Goal: Find specific page/section: Find specific page/section

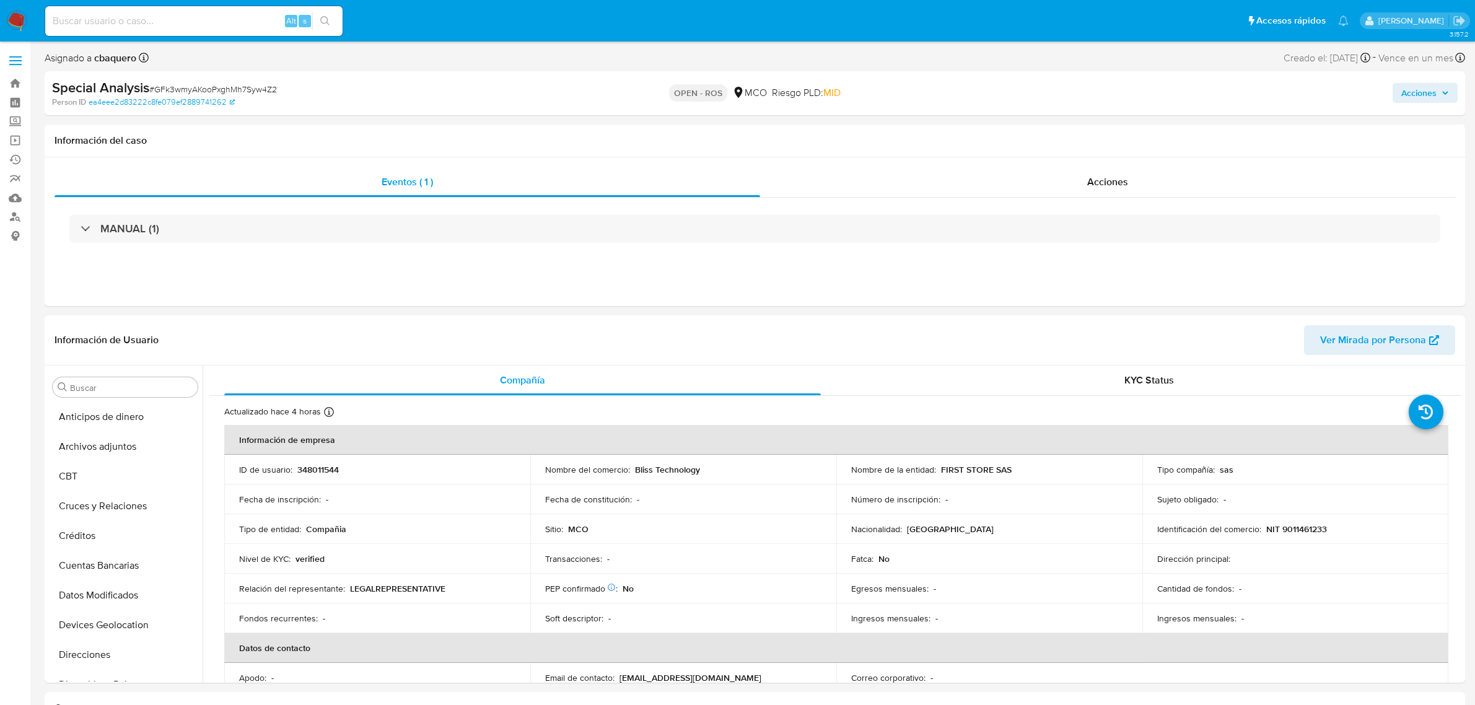
select select "10"
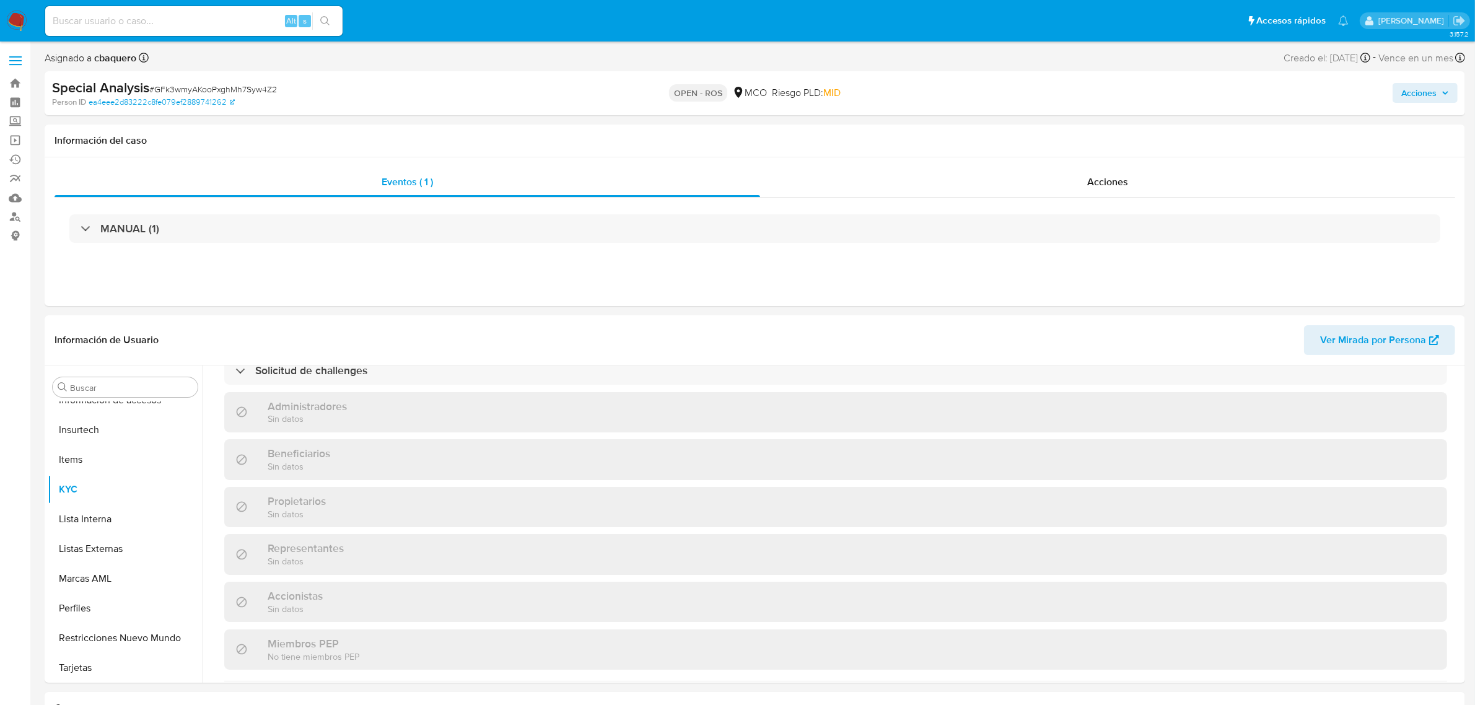
click at [233, 19] on input at bounding box center [193, 21] width 297 height 16
paste input "IICGfhUh1tkXcLOsY7xaSRsQ"
type input "IICGfhUh1tkXcLOsY7xaSRsQ"
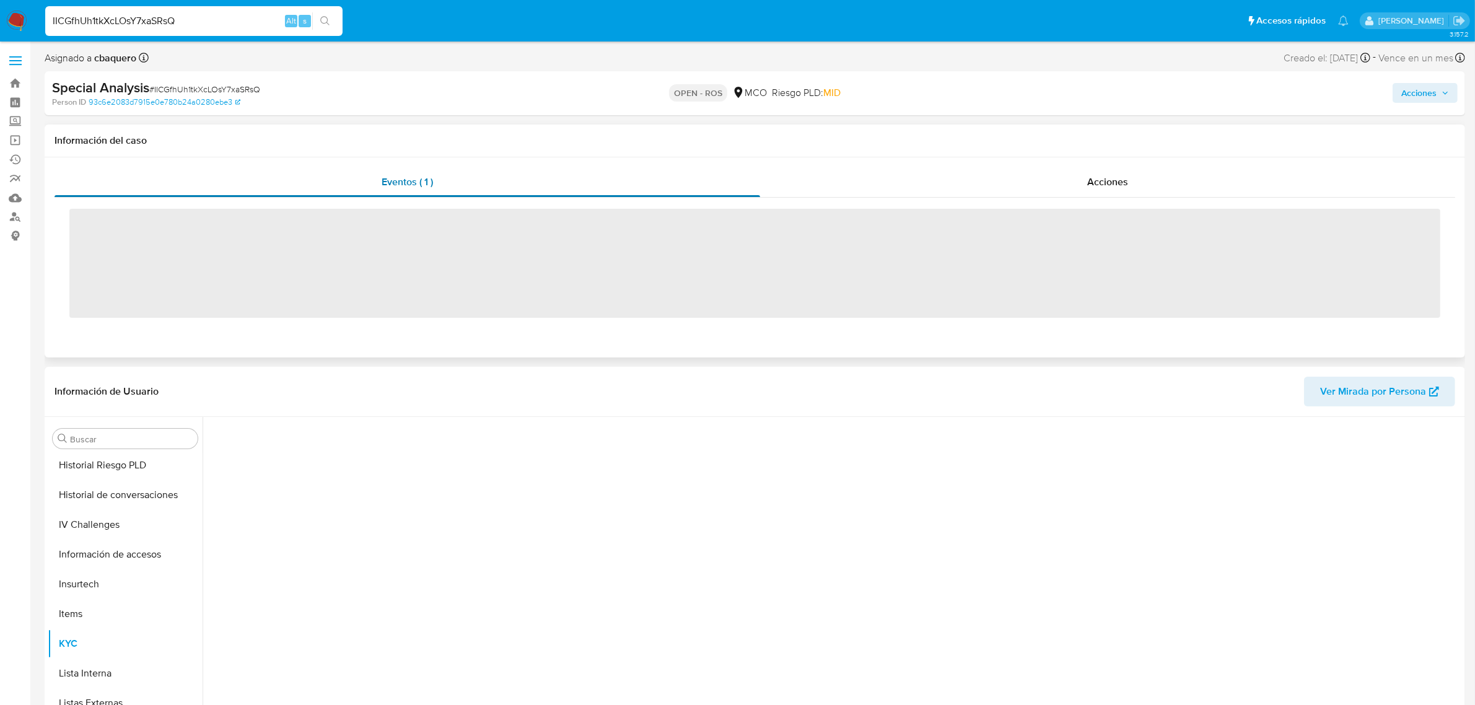
scroll to position [522, 0]
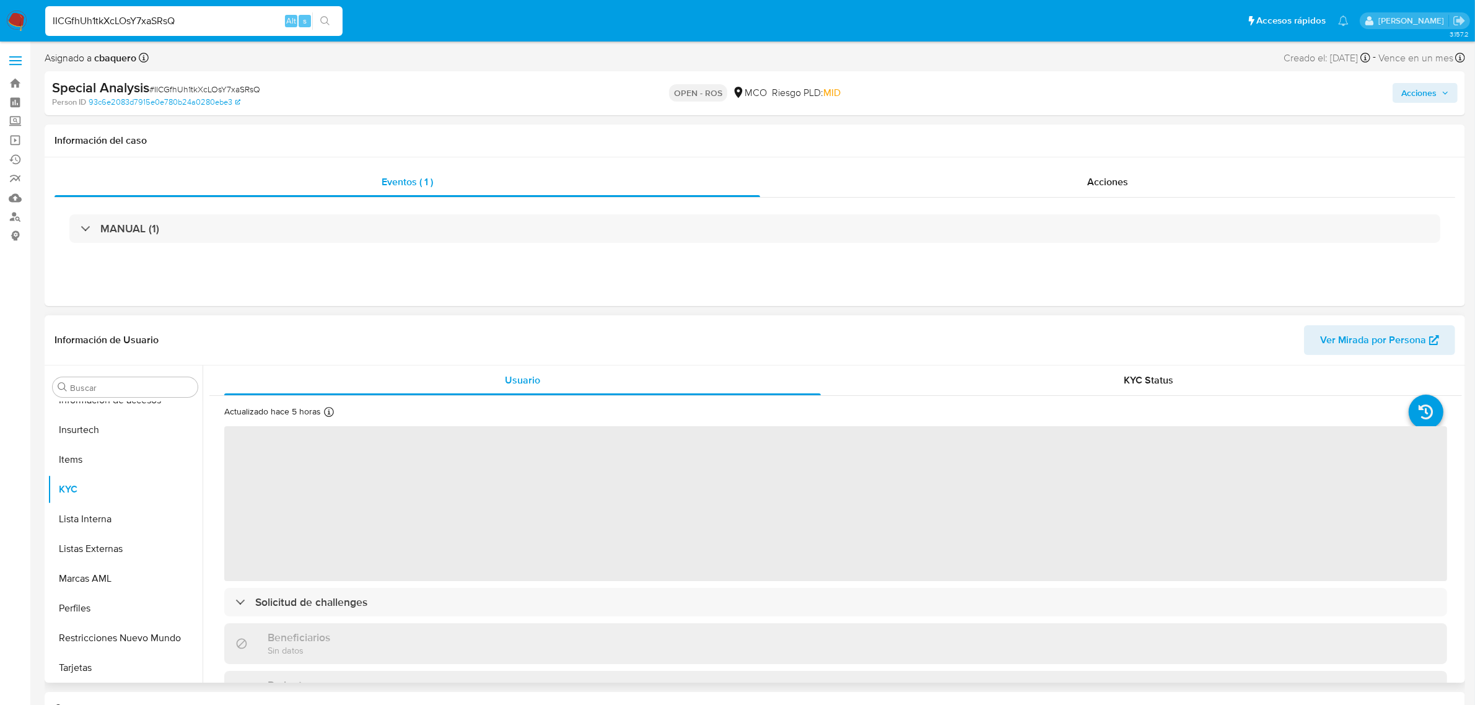
select select "10"
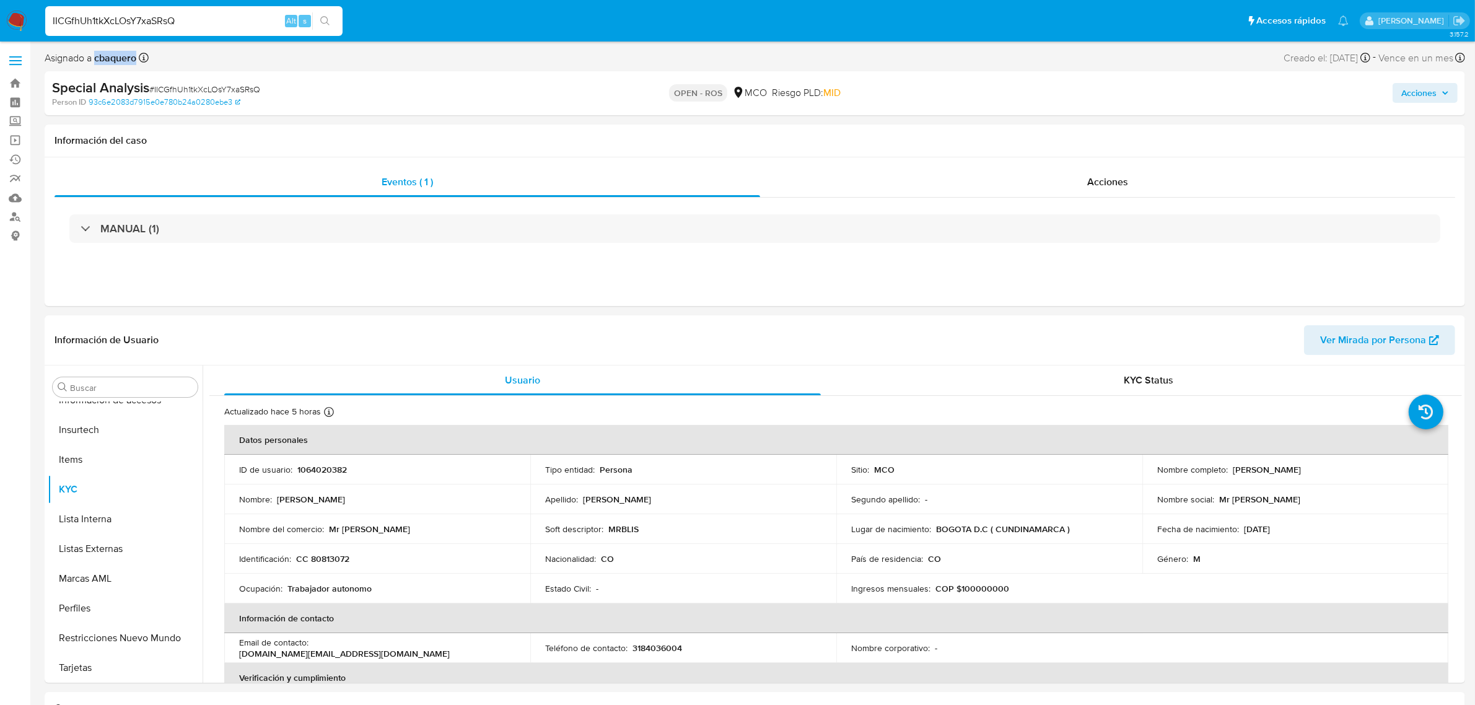
drag, startPoint x: 94, startPoint y: 58, endPoint x: 139, endPoint y: 59, distance: 45.2
click at [139, 59] on div "Asignado a cbaquero Asignado el: 10/07/2025 14:54:45" at bounding box center [97, 58] width 104 height 17
click at [1119, 187] on span "Acciones" at bounding box center [1107, 182] width 41 height 14
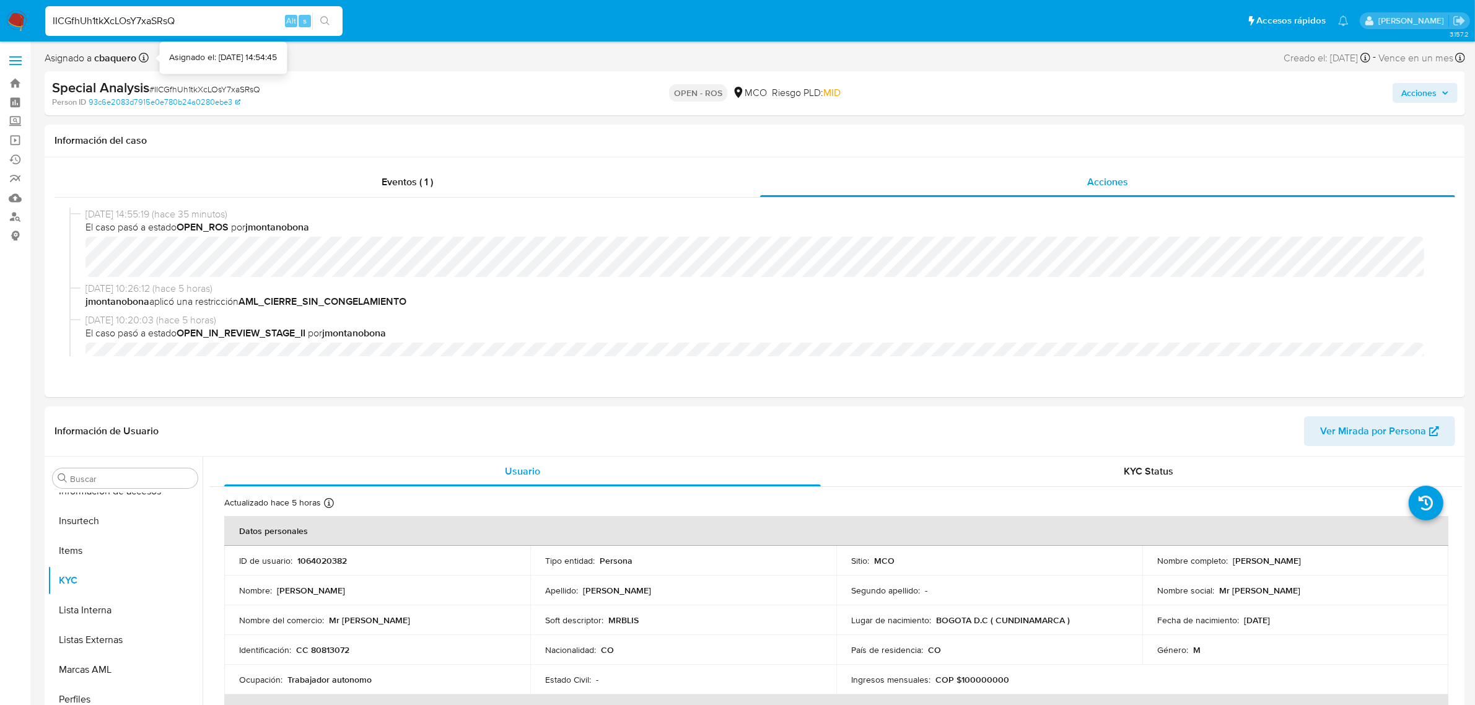
click at [173, 56] on div "Asignado el: 10/07/2025 14:54:45" at bounding box center [224, 58] width 108 height 12
click at [77, 59] on span "Asignado a cbaquero" at bounding box center [91, 58] width 92 height 14
drag, startPoint x: 41, startPoint y: 56, endPoint x: 126, endPoint y: 56, distance: 84.2
click at [248, 59] on div "Asignado a cbaquero Asignado el: 10/07/2025 14:54:45 Creado el: 10/07/2025 Crea…" at bounding box center [755, 61] width 1420 height 22
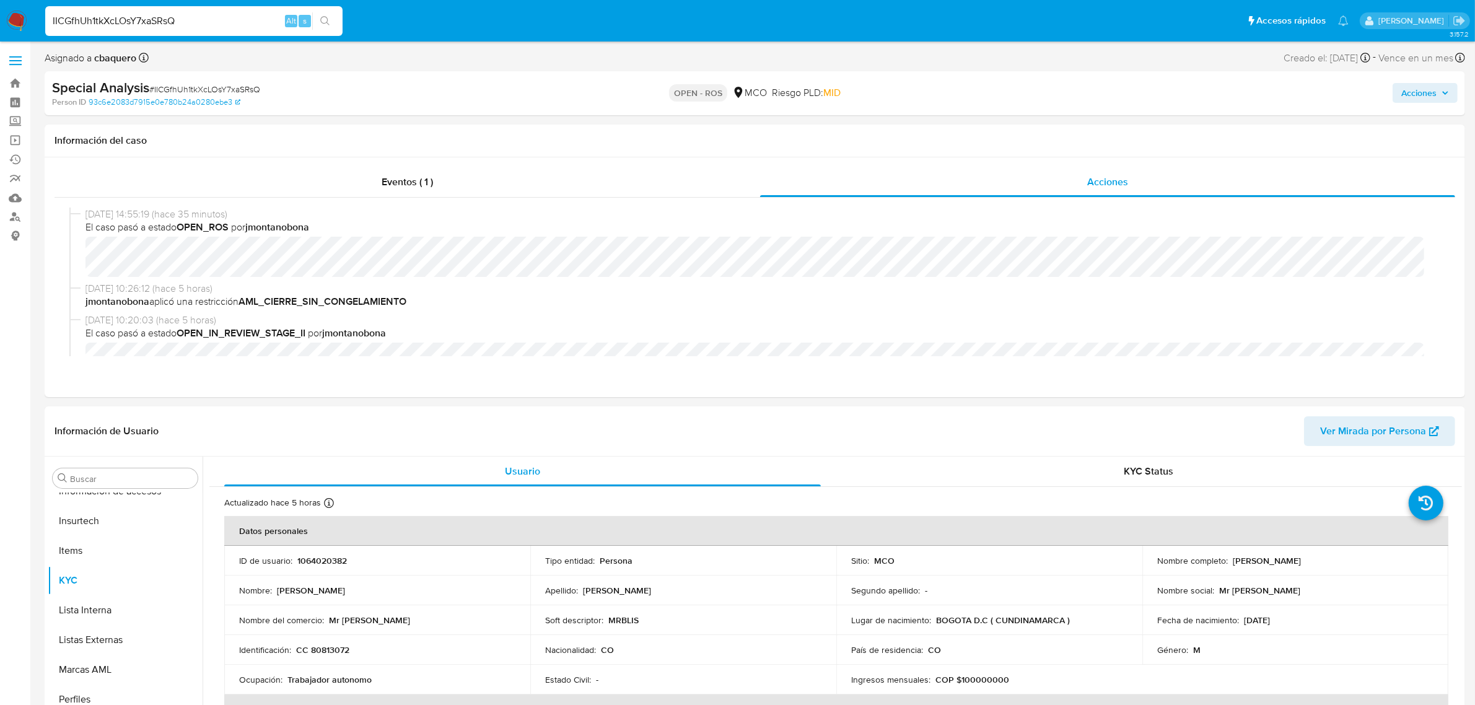
click at [234, 20] on input "IICGfhUh1tkXcLOsY7xaSRsQ" at bounding box center [193, 21] width 297 height 16
drag, startPoint x: 85, startPoint y: 17, endPoint x: 0, endPoint y: 22, distance: 85.0
click at [0, 20] on nav "Pausado Ver notificaciones IICGfhUh1tkXcLOsY7xaSRsQ Alt s Accesos rápidos Presi…" at bounding box center [737, 20] width 1475 height 41
click at [94, 56] on b "cbaquero" at bounding box center [114, 58] width 45 height 14
click at [238, 32] on div "IICGfhUh1tkXcLOsY7xaSRsQ Alt s" at bounding box center [193, 21] width 297 height 30
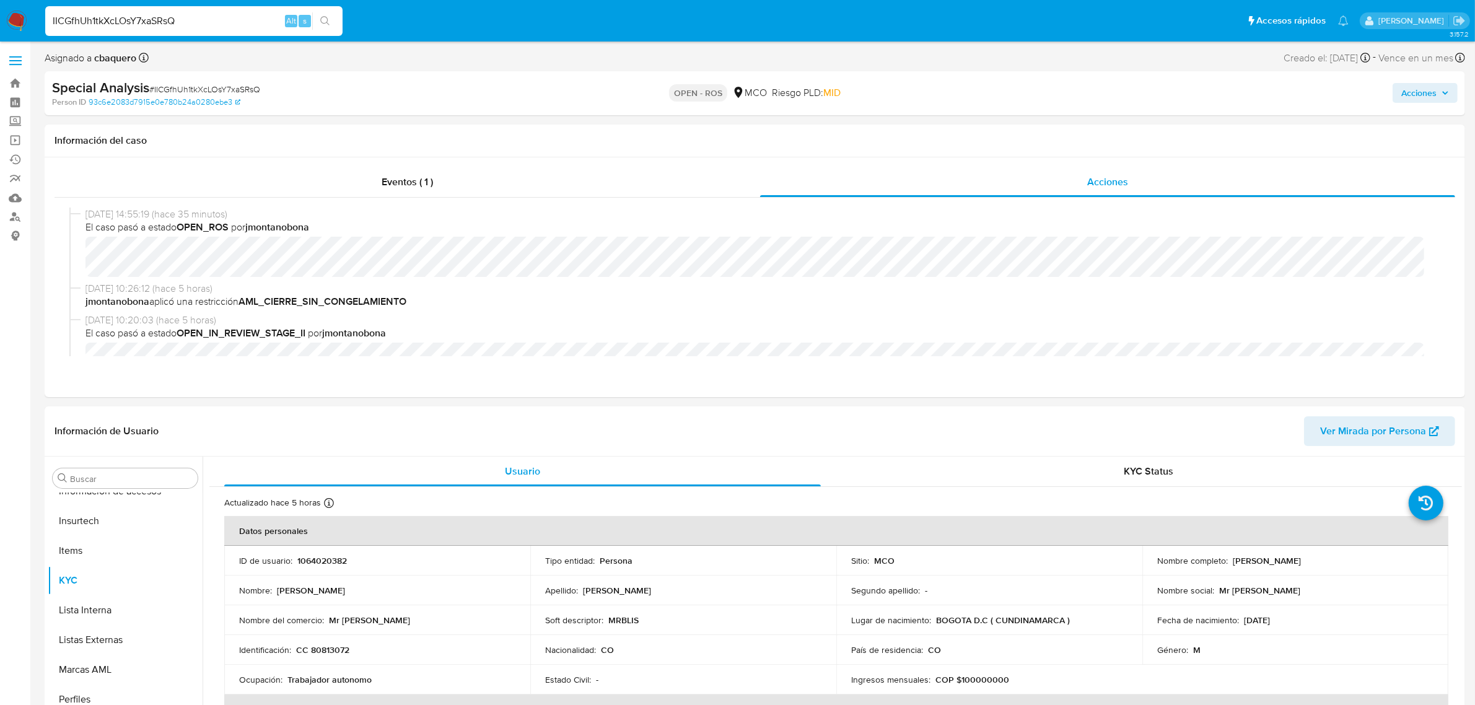
click at [242, 22] on input "IICGfhUh1tkXcLOsY7xaSRsQ" at bounding box center [193, 21] width 297 height 16
drag, startPoint x: 242, startPoint y: 20, endPoint x: 0, endPoint y: 22, distance: 241.5
click at [0, 22] on nav "Pausado Ver notificaciones IICGfhUh1tkXcLOsY7xaSRsQ Alt s Accesos rápidos Presi…" at bounding box center [737, 20] width 1475 height 41
paste input "tqOwV4d8iQ3Y1Skfw6GaDRpS"
type input "tqOwV4d8iQ3Y1Skfw6GaDRpS"
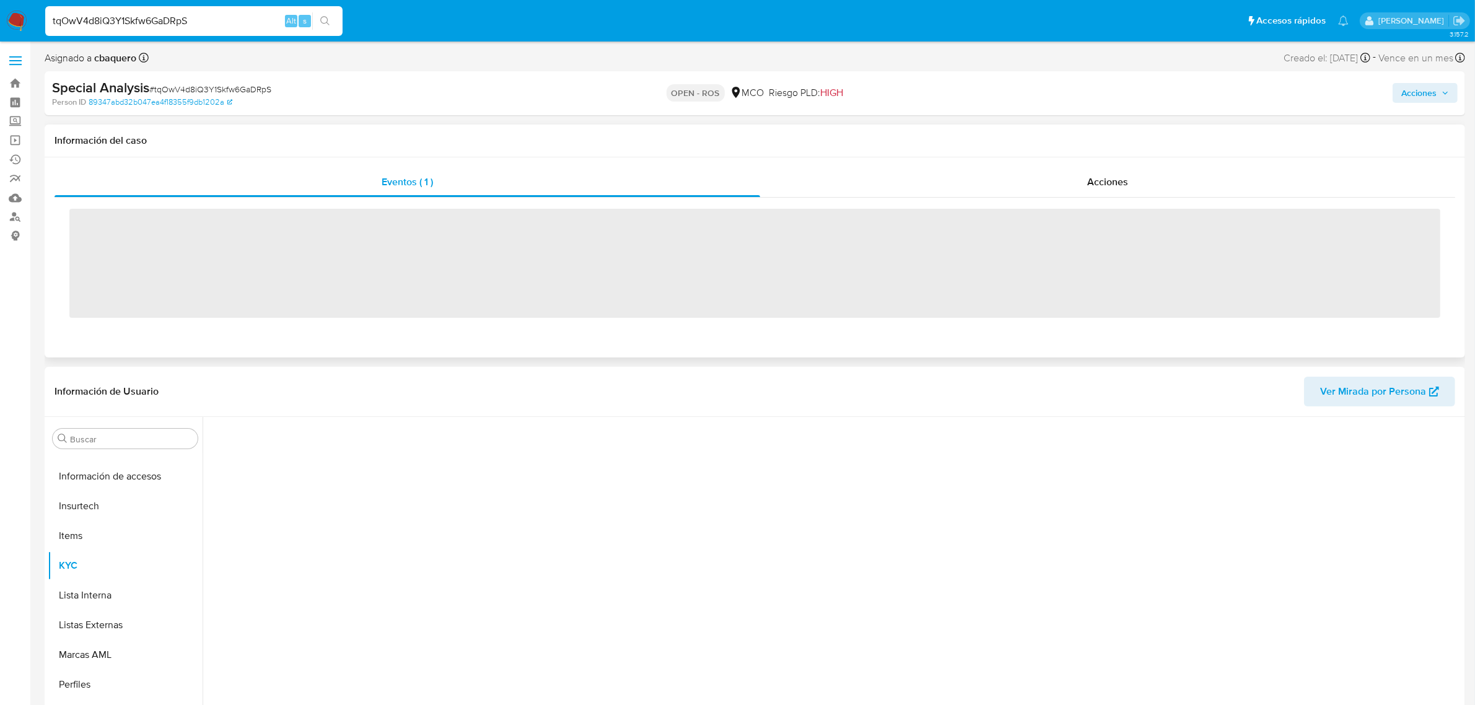
scroll to position [522, 0]
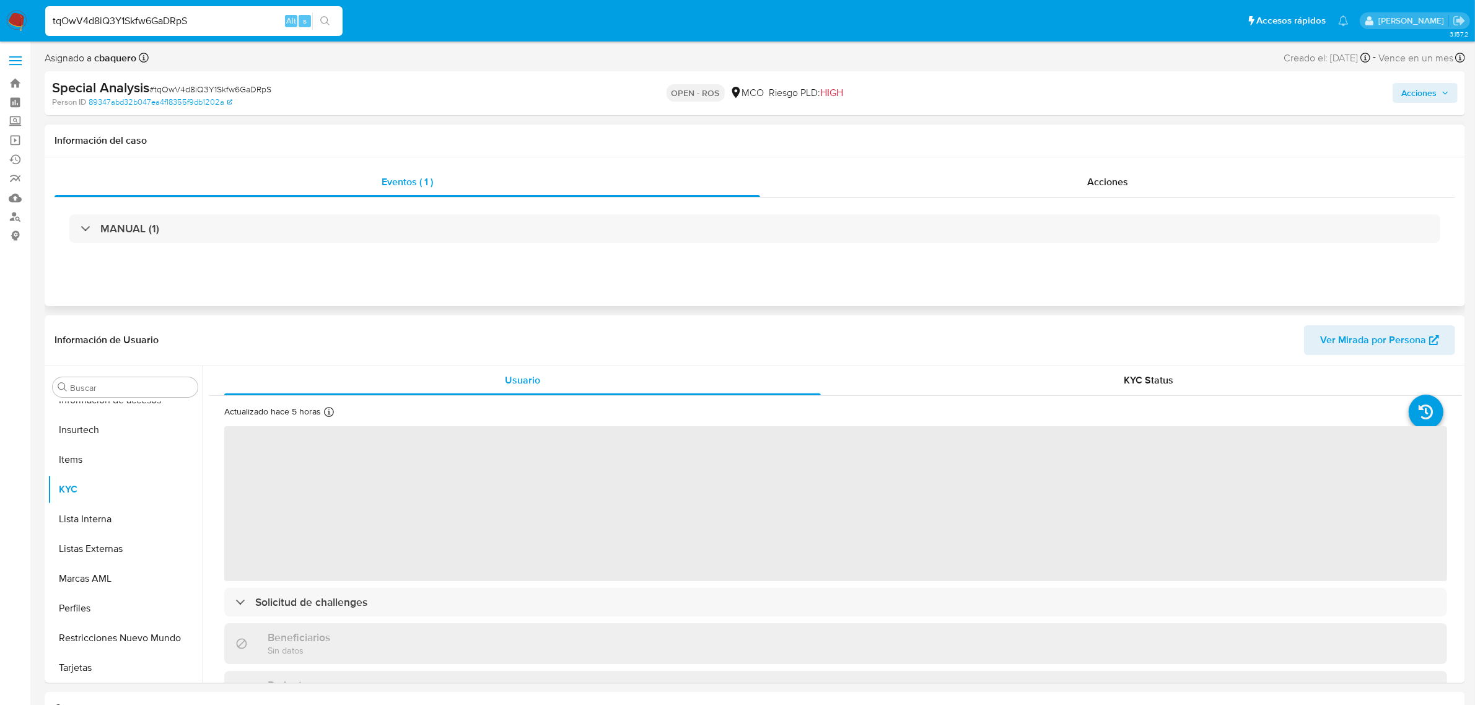
select select "10"
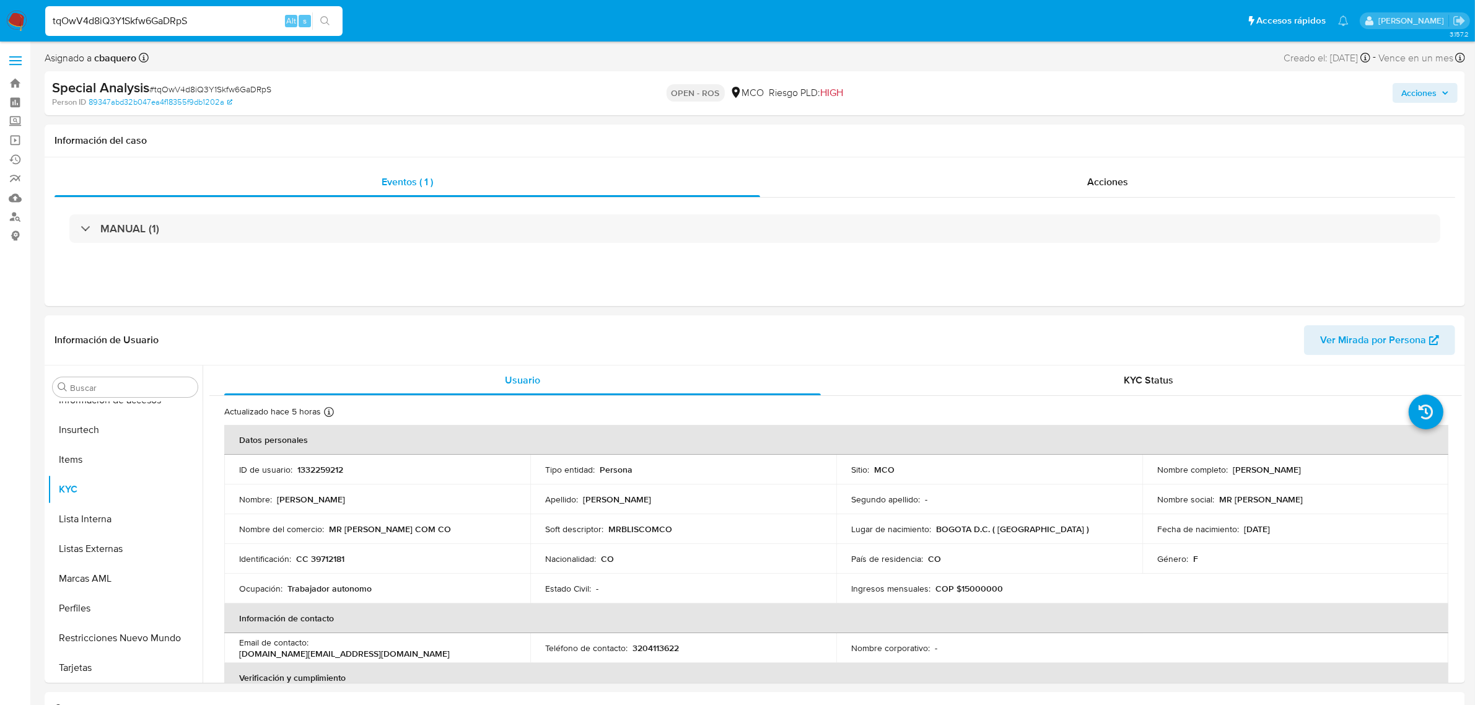
drag, startPoint x: 211, startPoint y: 22, endPoint x: 0, endPoint y: 28, distance: 211.3
click at [0, 28] on nav "Pausado Ver notificaciones tqOwV4d8iQ3Y1Skfw6GaDRpS Alt s Accesos rápidos Presi…" at bounding box center [737, 20] width 1475 height 41
paste input "WvaqK62j9N1QIkqVXU0pRVuI"
type input "WvaqK62j9N1QIkqVXU0pRVuI"
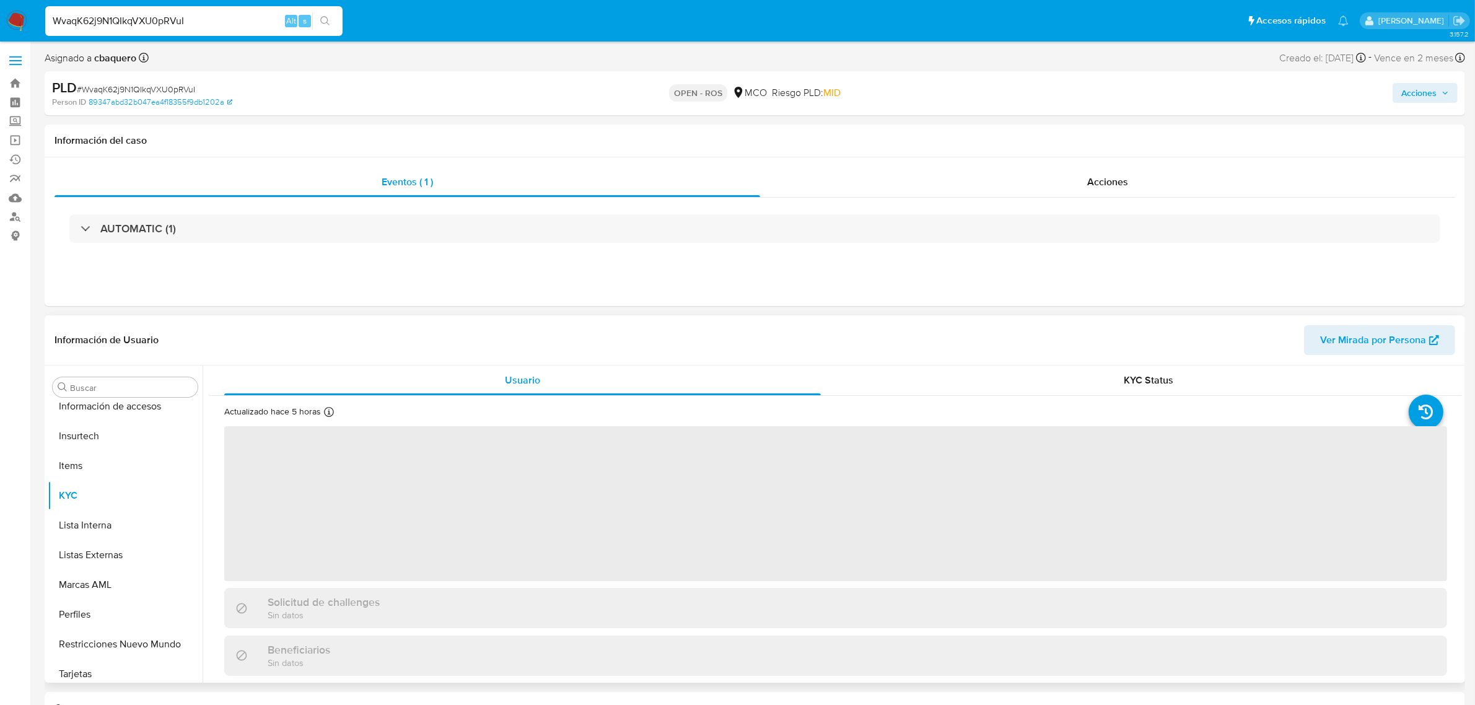
scroll to position [522, 0]
select select "10"
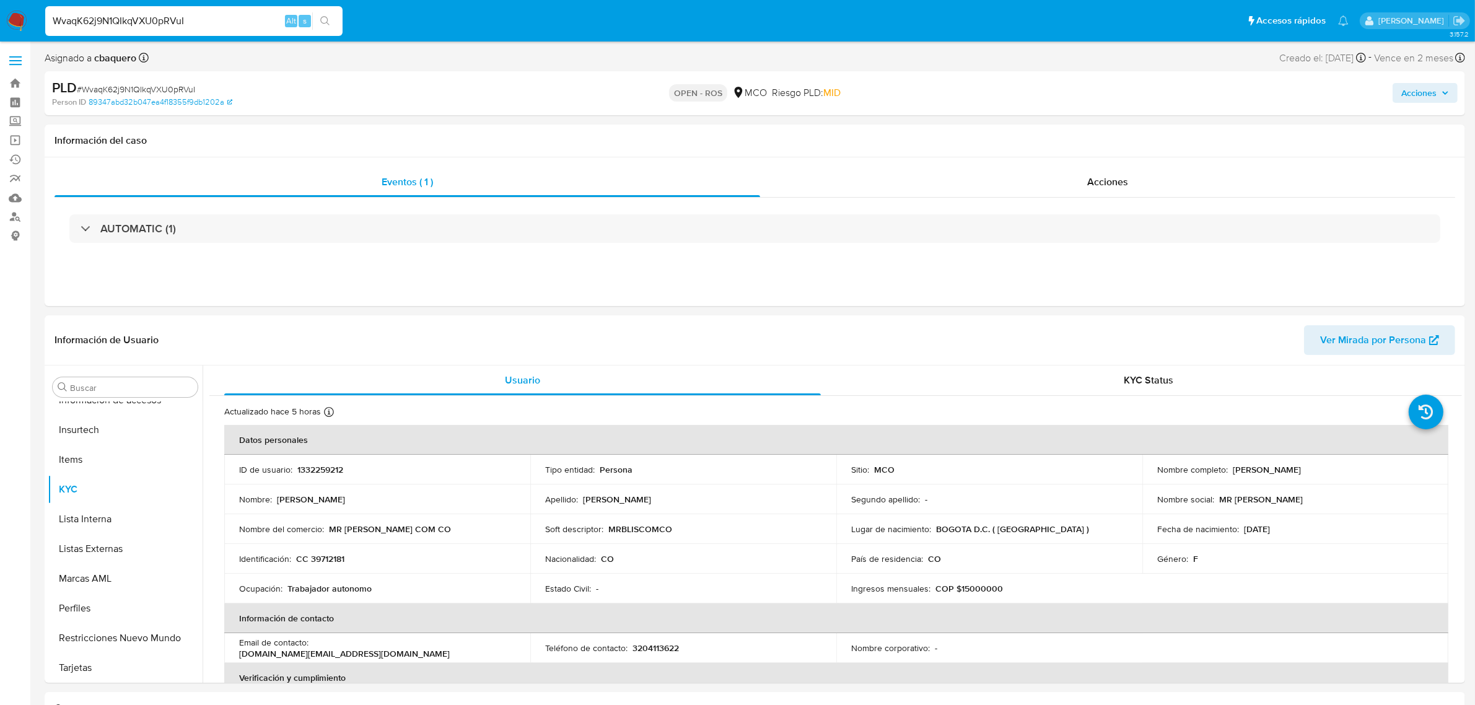
drag, startPoint x: 211, startPoint y: 25, endPoint x: 0, endPoint y: 19, distance: 210.7
click at [0, 20] on nav "Pausado Ver notificaciones WvaqK62j9N1QIkqVXU0pRVuI Alt s Accesos rápidos Presi…" at bounding box center [737, 20] width 1475 height 41
paste input "HuX9IuwdiLEgC1Qy5QijPpFu"
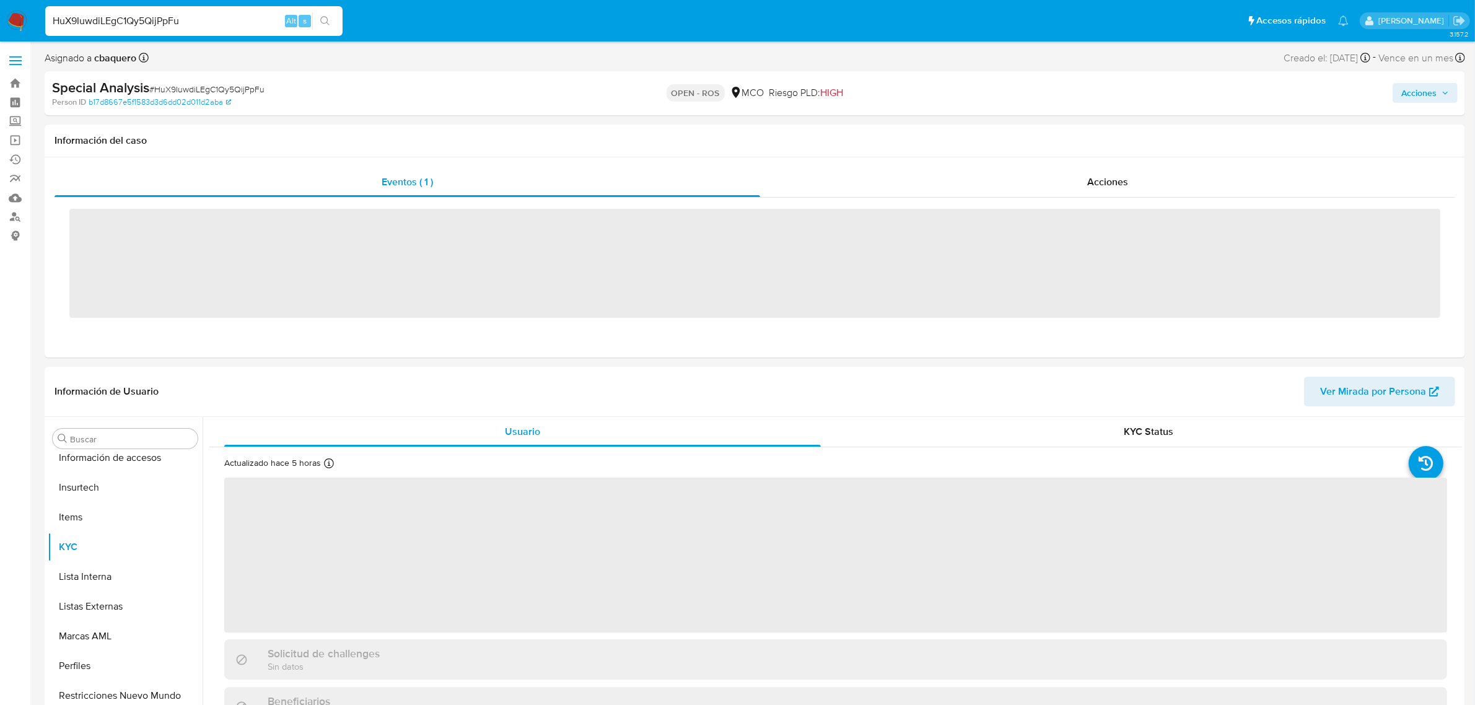
scroll to position [522, 0]
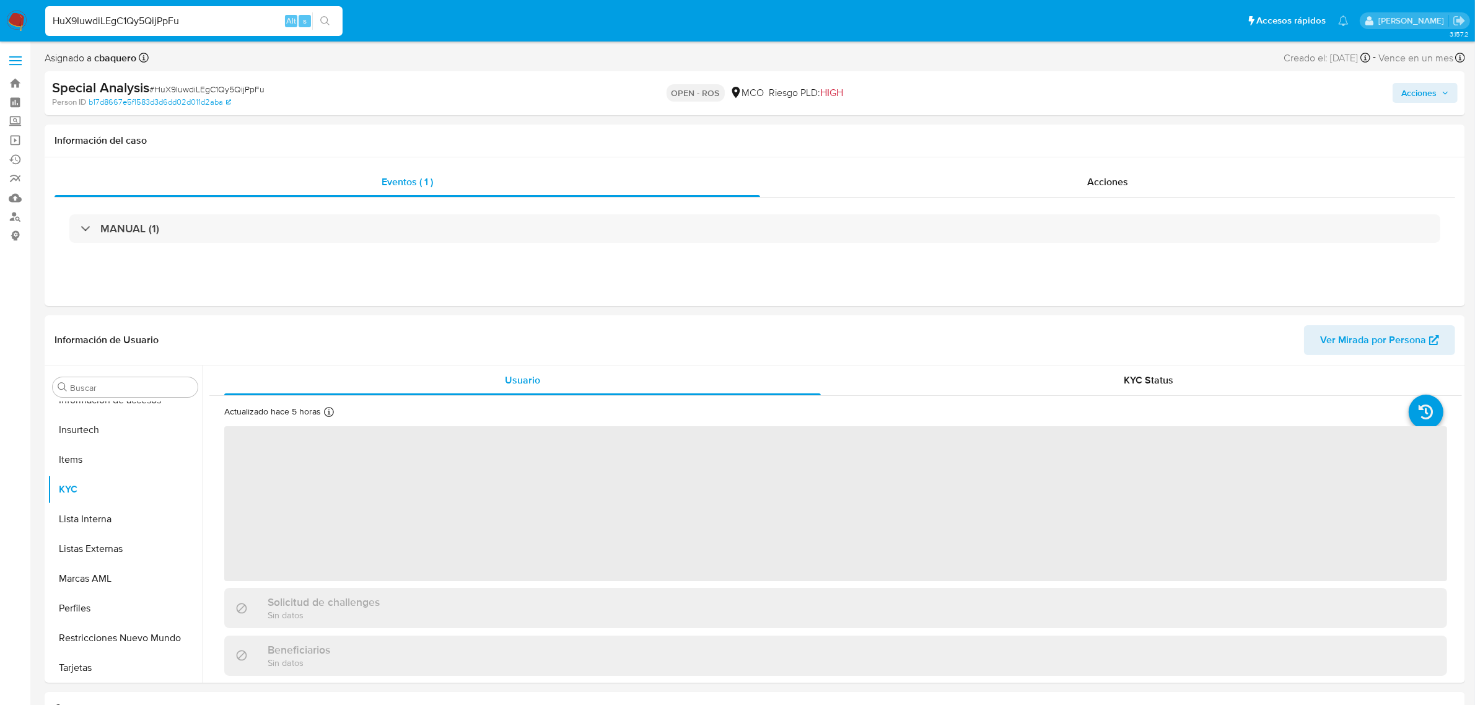
drag, startPoint x: 214, startPoint y: 19, endPoint x: 0, endPoint y: 13, distance: 213.8
click at [0, 13] on nav "Pausado Ver notificaciones HuX9IuwdiLEgC1Qy5QijPpFu Alt s Accesos rápidos Presi…" at bounding box center [737, 20] width 1475 height 41
paste input "GFk3wmyAKooPxghMh7Syw4Z2"
type input "GFk3wmyAKooPxghMh7Syw4Z2"
select select "10"
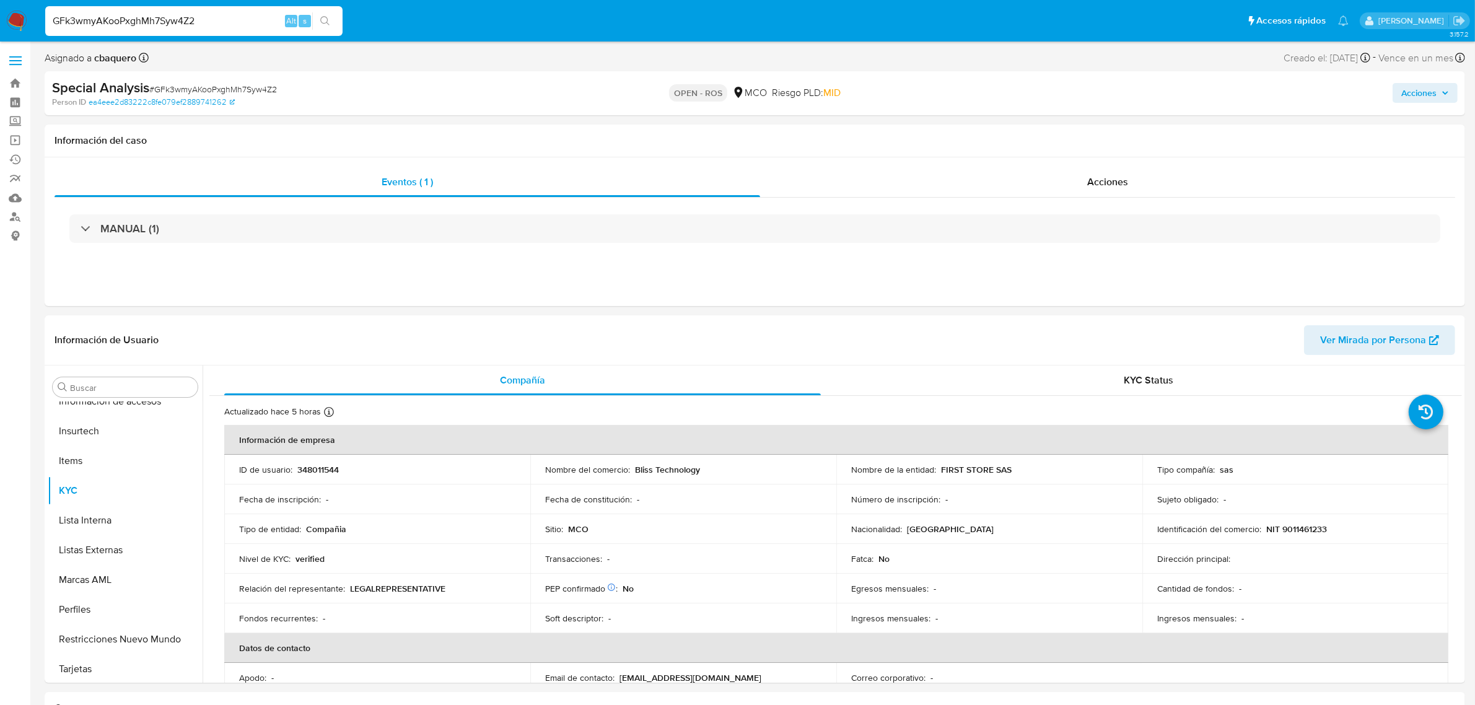
scroll to position [522, 0]
click at [20, 85] on link "Bandeja" at bounding box center [73, 83] width 147 height 19
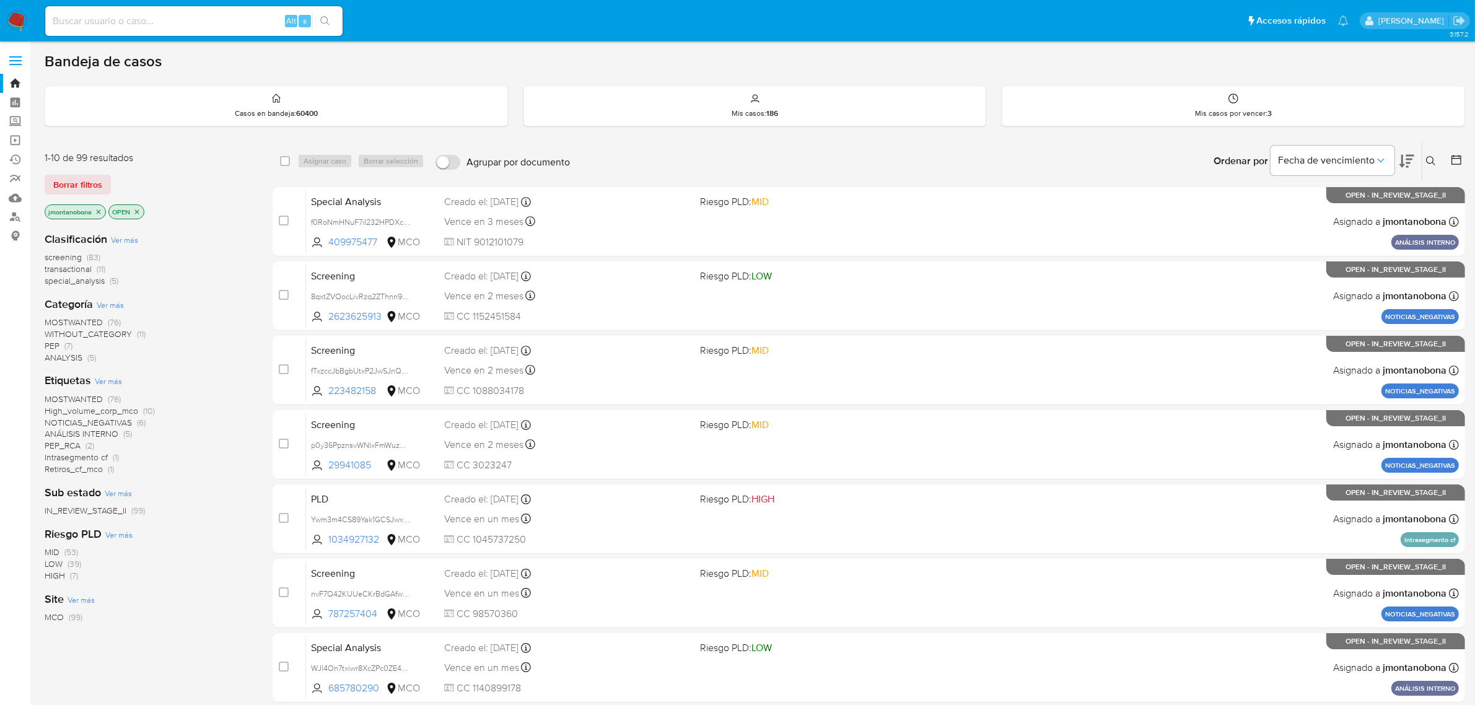
click at [95, 211] on icon "close-filter" at bounding box center [98, 211] width 7 height 7
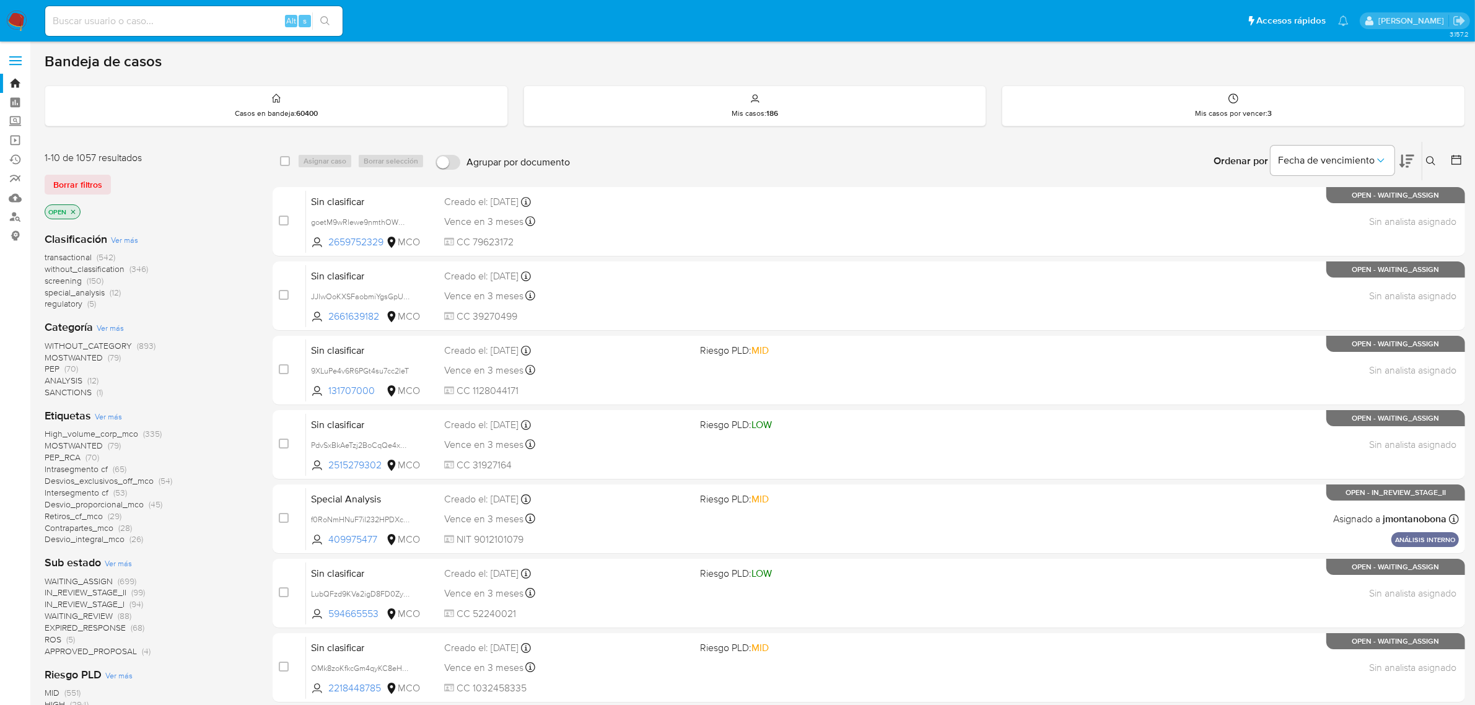
click at [73, 209] on icon "close-filter" at bounding box center [72, 211] width 7 height 7
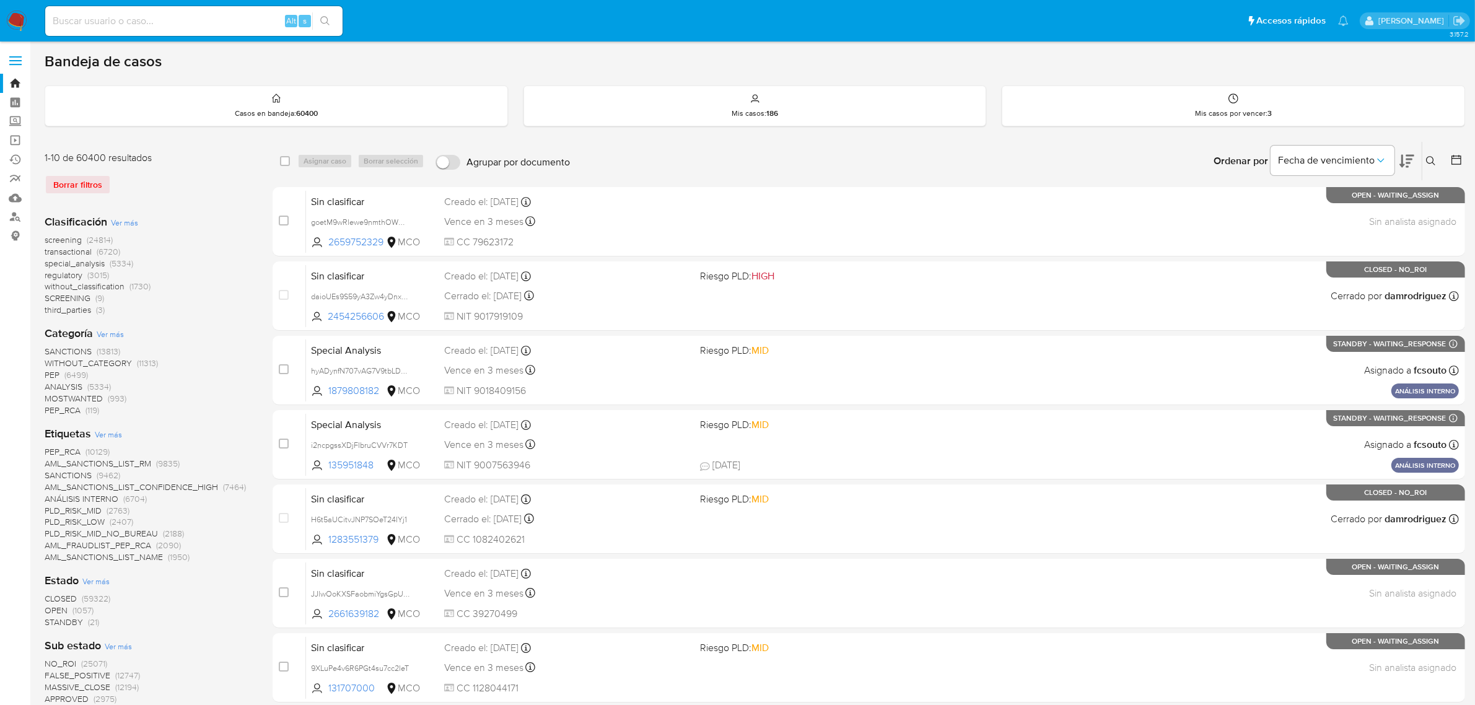
click at [100, 580] on span "Ver más" at bounding box center [95, 580] width 27 height 11
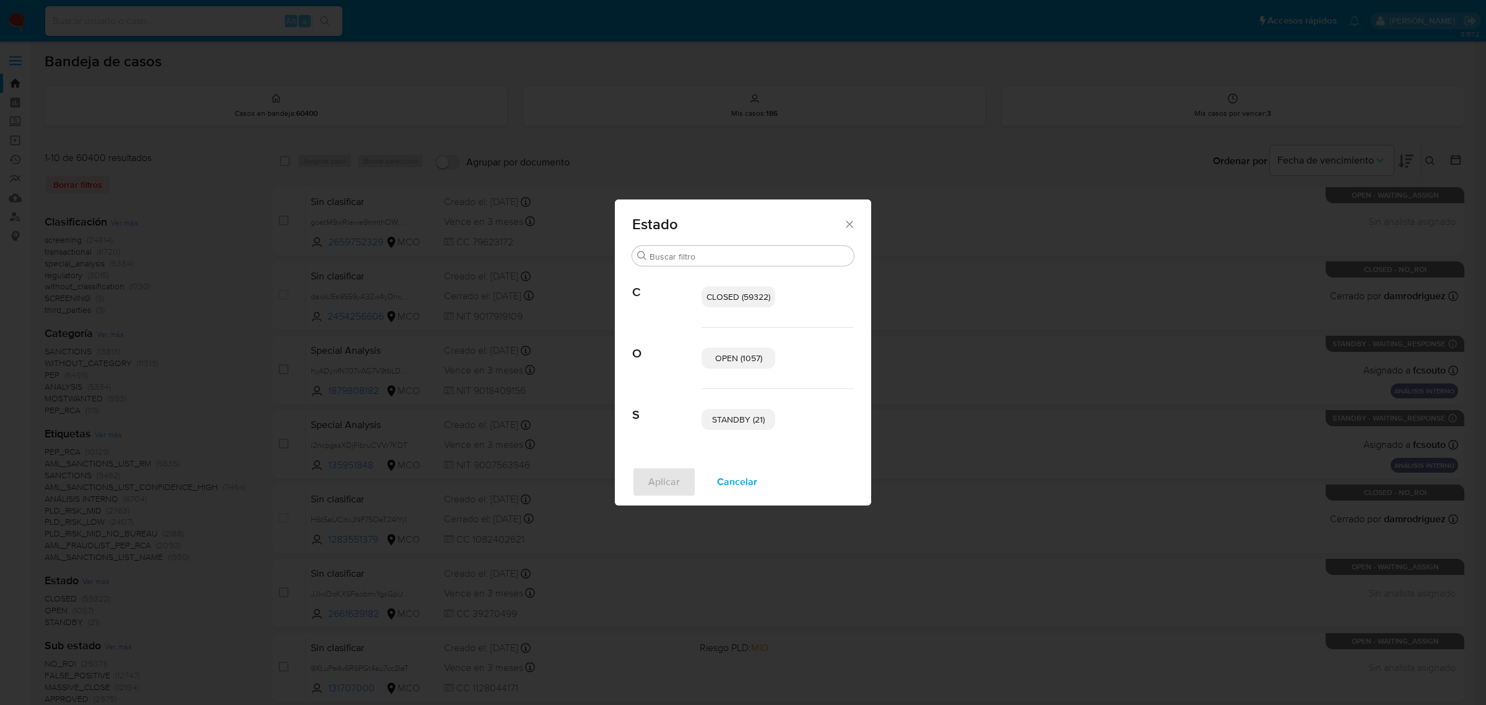
click at [732, 367] on p "OPEN (1057)" at bounding box center [739, 357] width 74 height 21
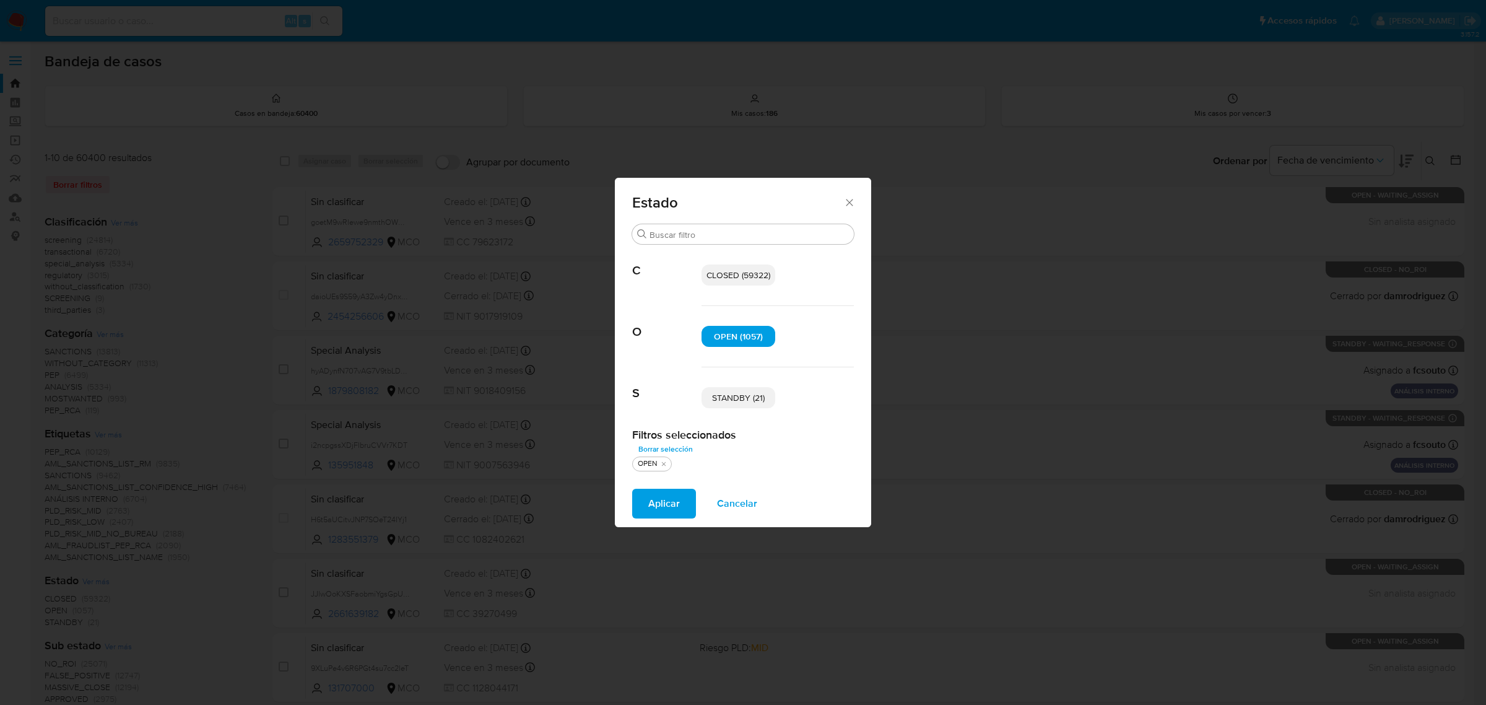
click at [743, 398] on span "STANDBY (21)" at bounding box center [738, 397] width 53 height 12
click at [673, 515] on span "Aplicar" at bounding box center [664, 503] width 32 height 27
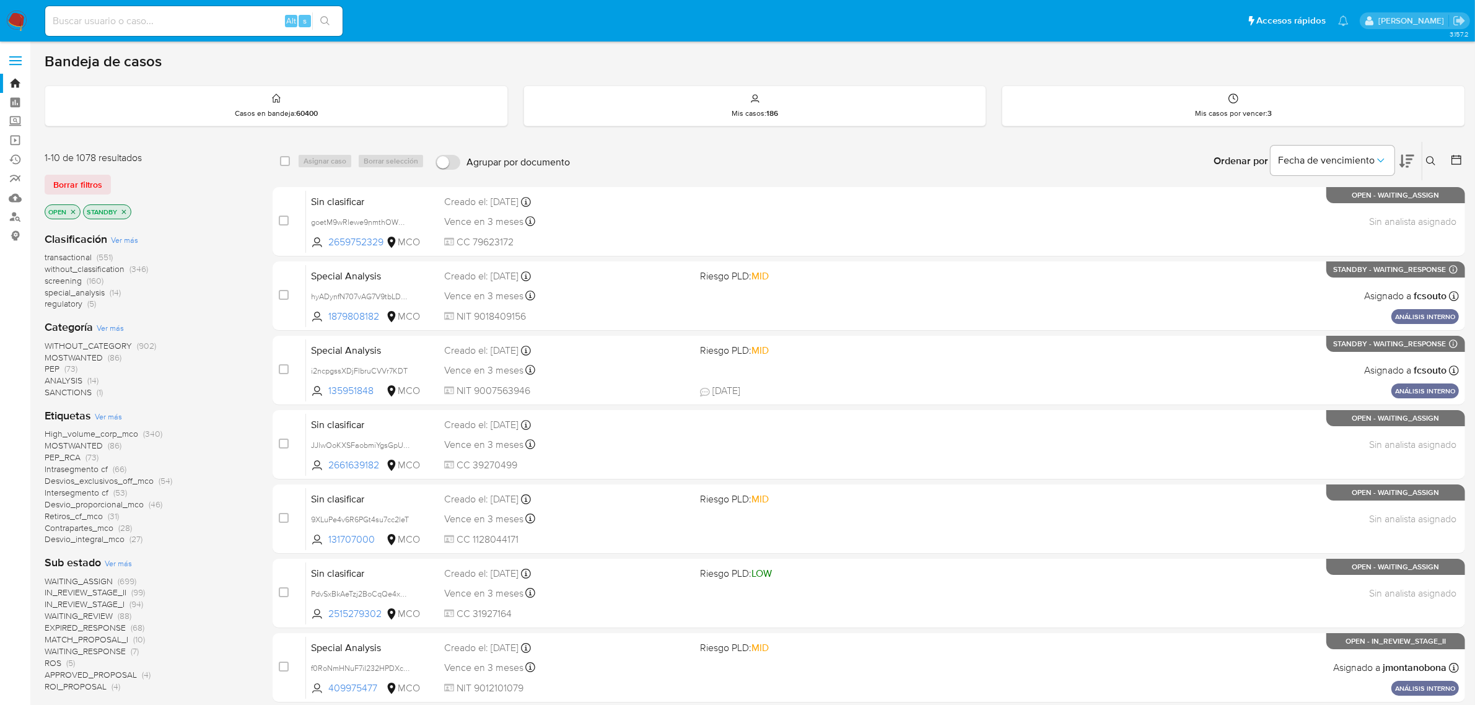
click at [123, 236] on span "Ver más" at bounding box center [124, 239] width 27 height 11
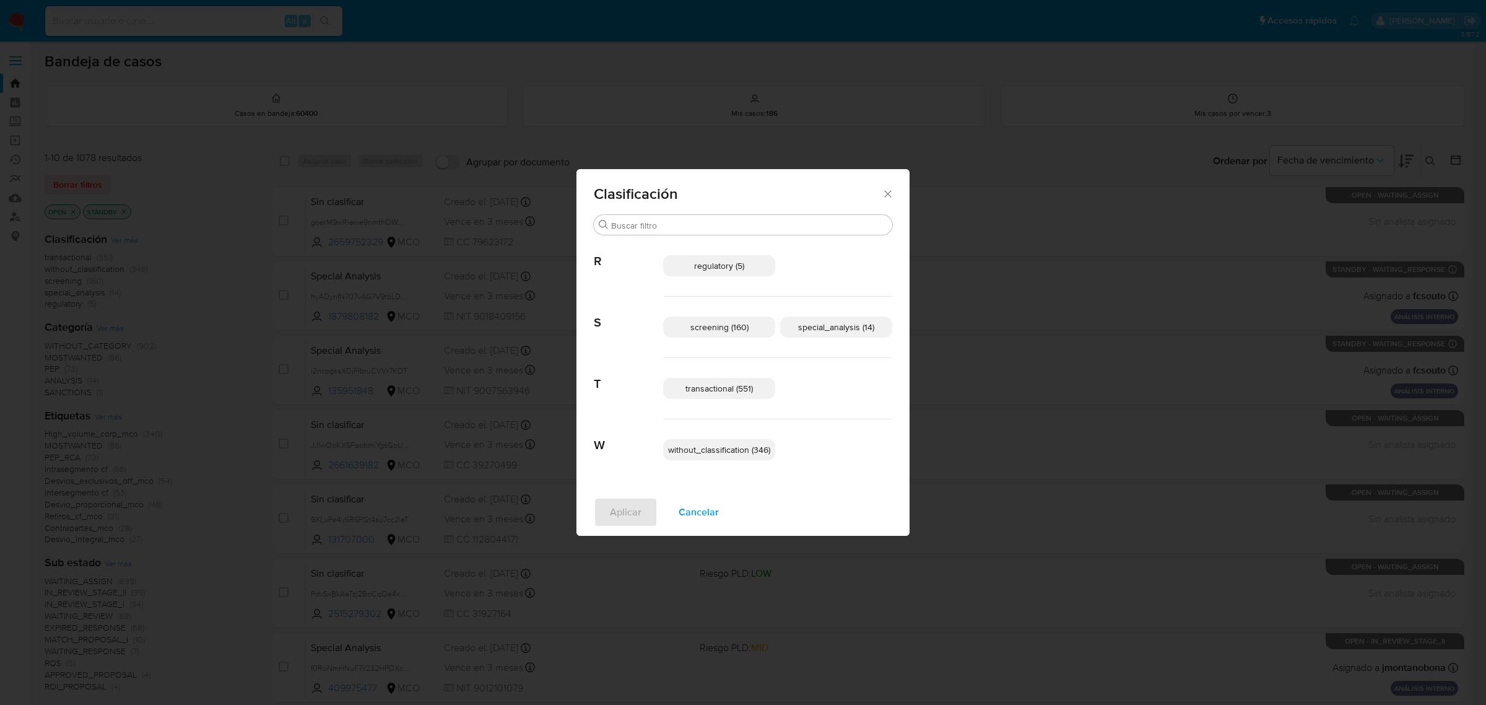
click at [726, 393] on span "transactional (551)" at bounding box center [720, 388] width 68 height 12
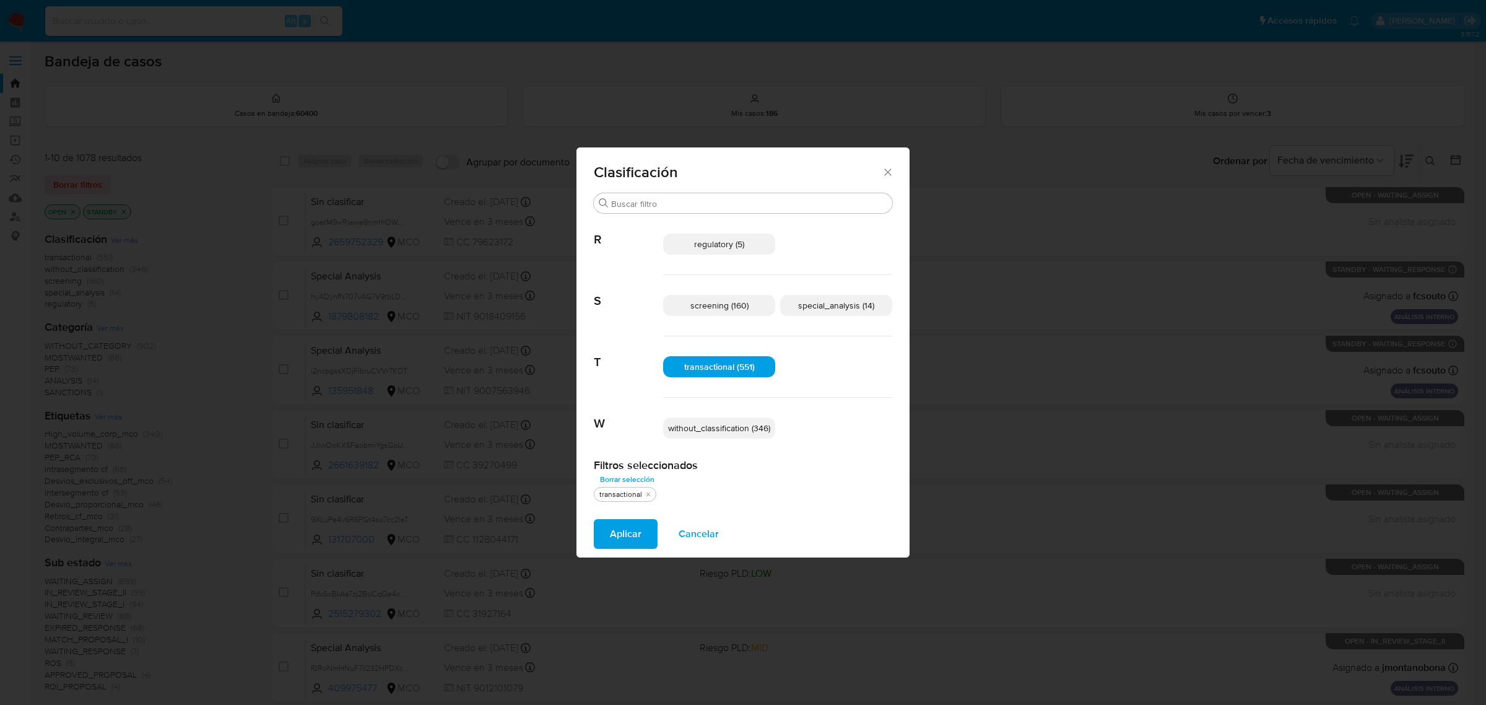
click at [835, 308] on span "special_analysis (14)" at bounding box center [836, 305] width 76 height 12
click at [634, 534] on span "Aplicar" at bounding box center [626, 533] width 32 height 27
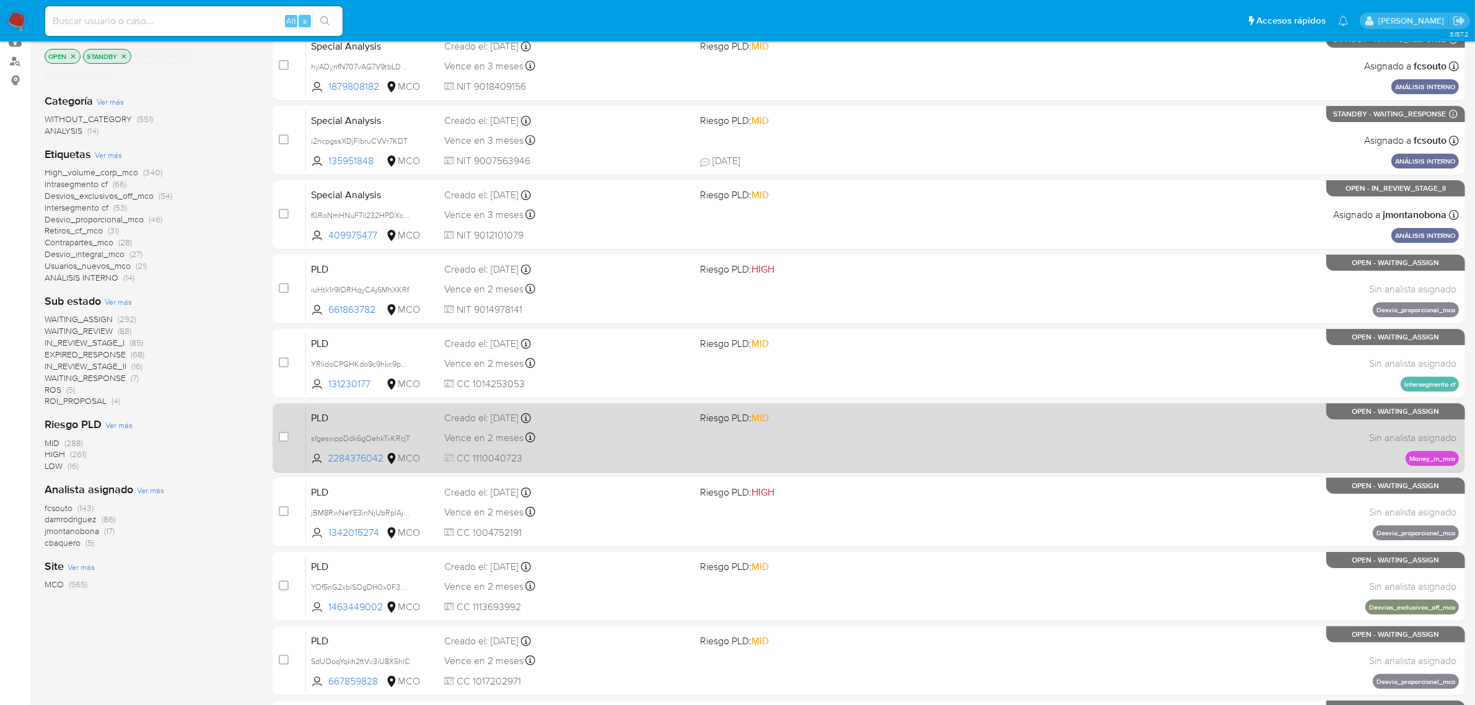
scroll to position [271, 0]
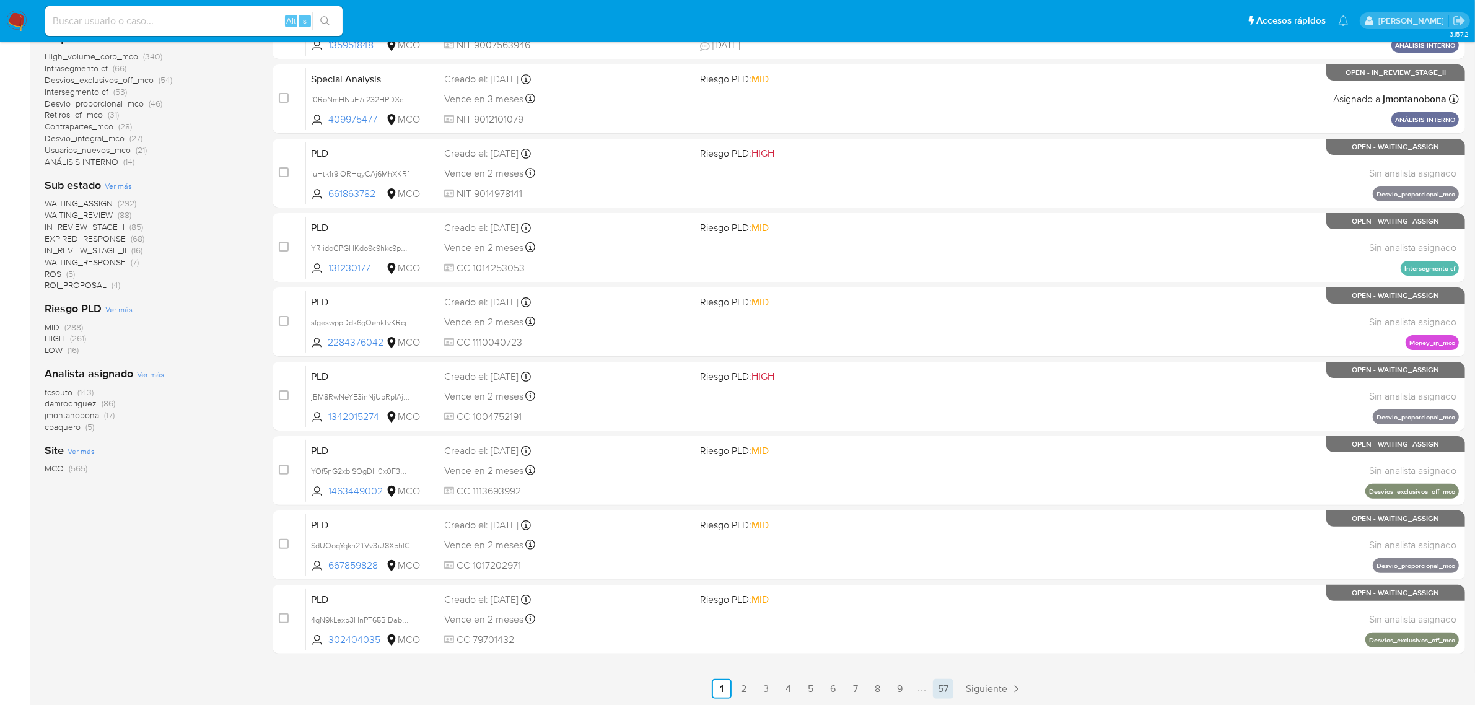
click at [943, 692] on link "57" at bounding box center [943, 689] width 20 height 20
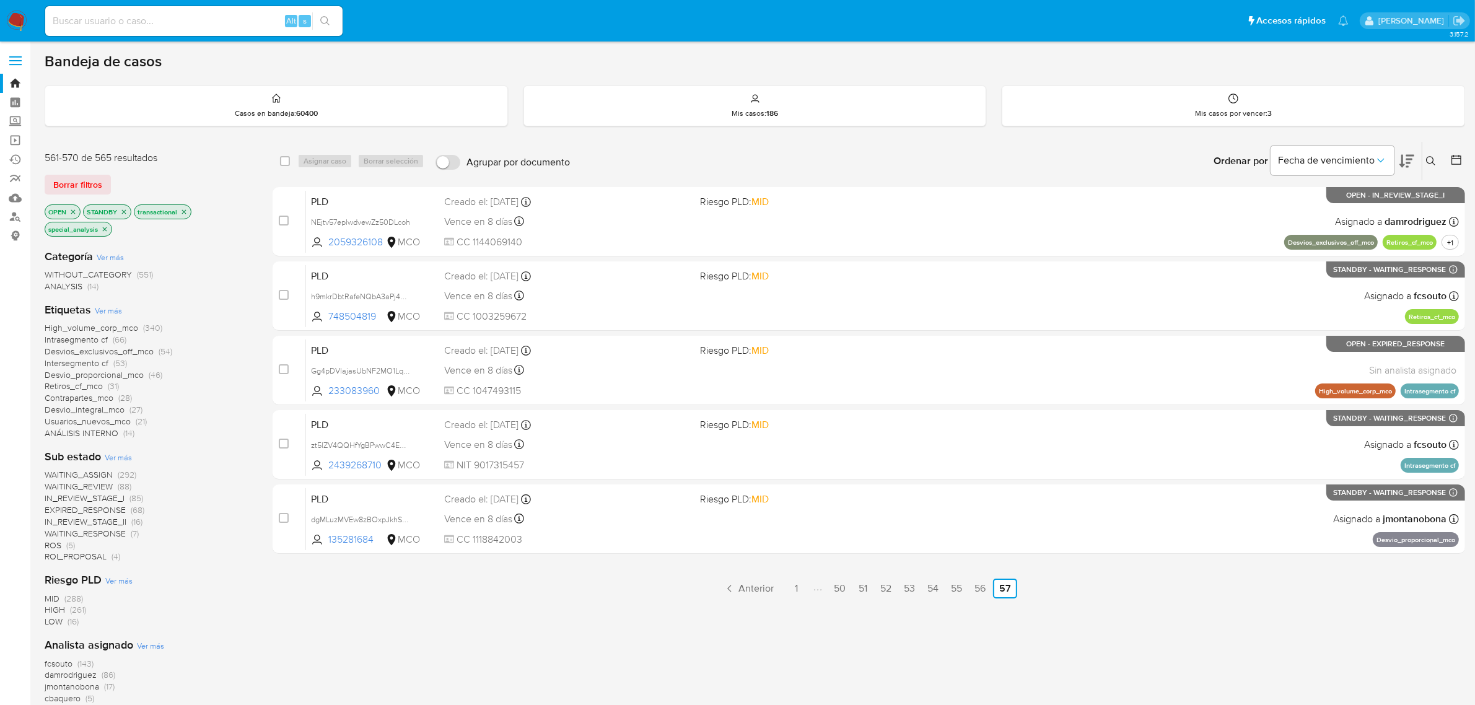
click at [73, 214] on icon "close-filter" at bounding box center [72, 211] width 7 height 7
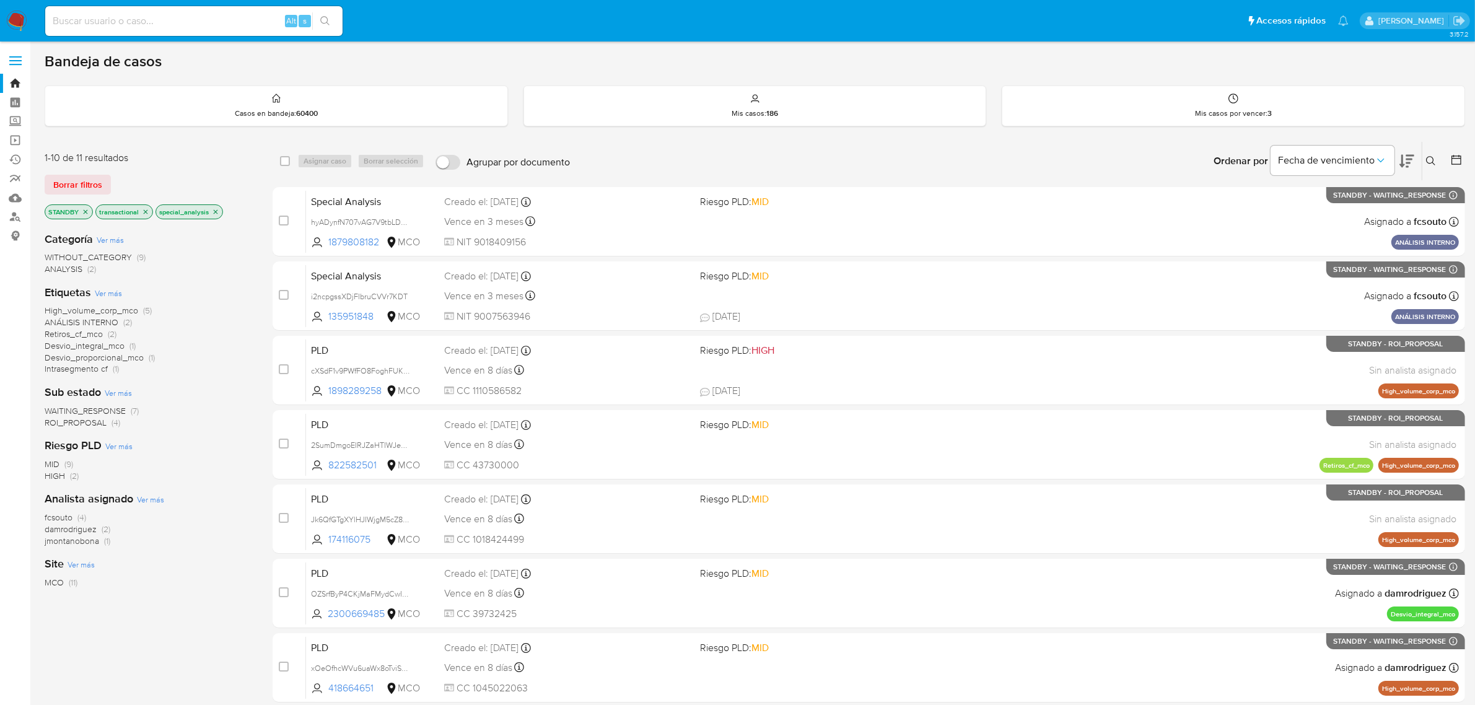
click at [89, 212] on icon "close-filter" at bounding box center [85, 211] width 7 height 7
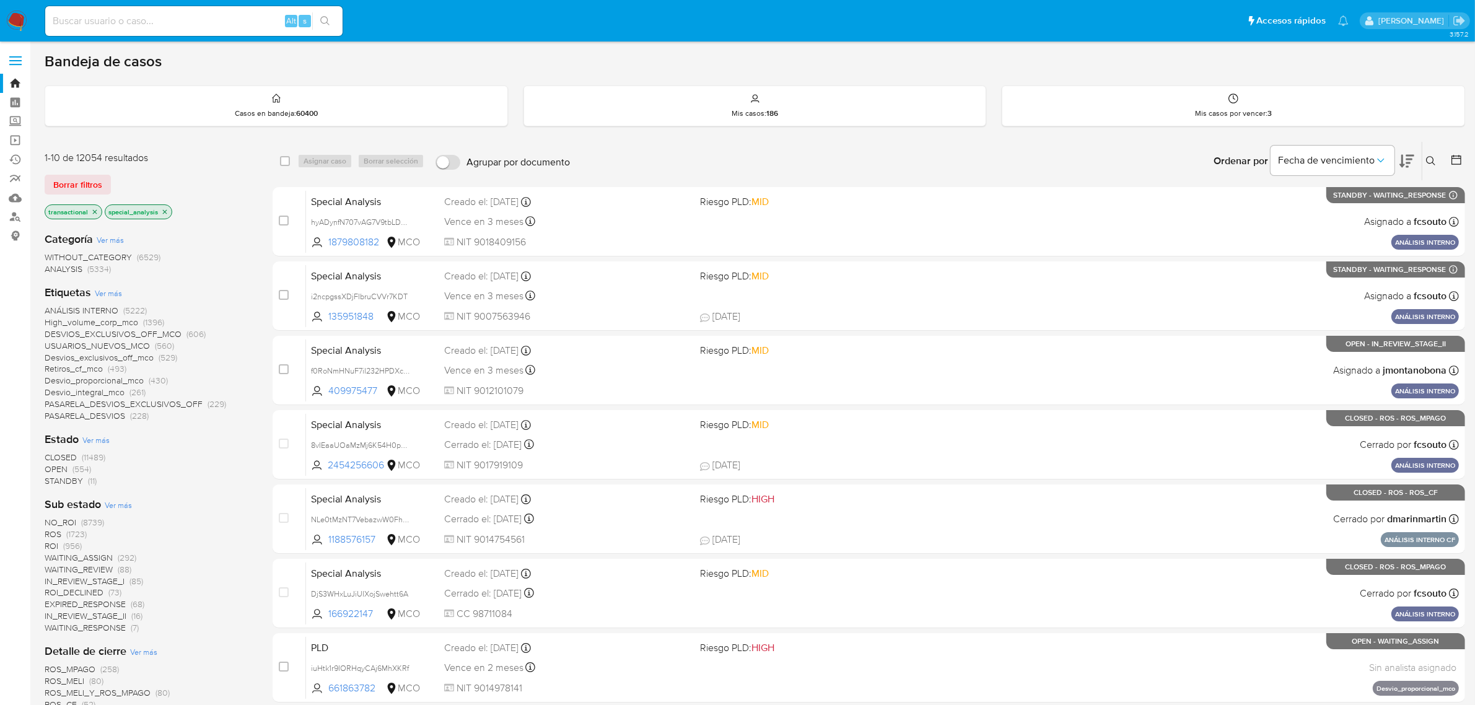
click at [93, 212] on icon "close-filter" at bounding box center [94, 211] width 7 height 7
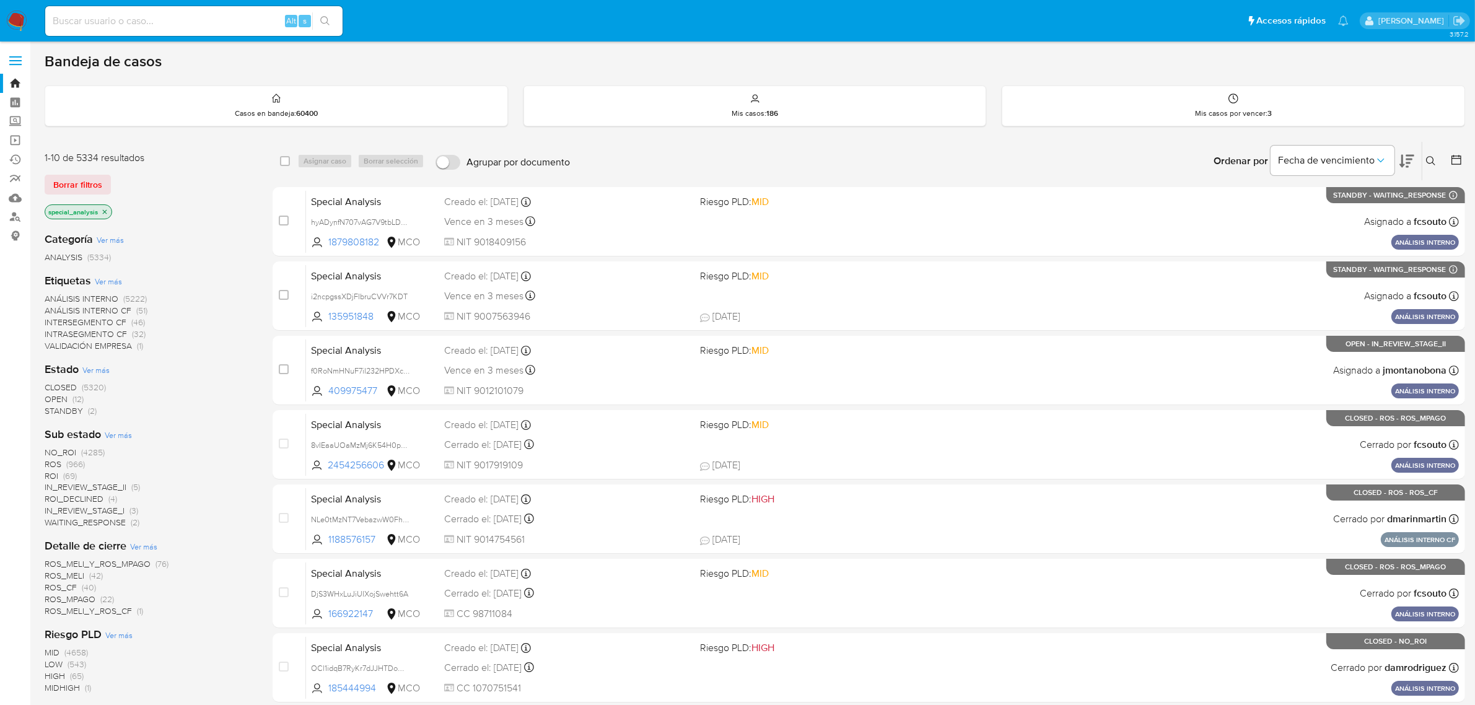
click at [103, 212] on icon "close-filter" at bounding box center [105, 211] width 4 height 4
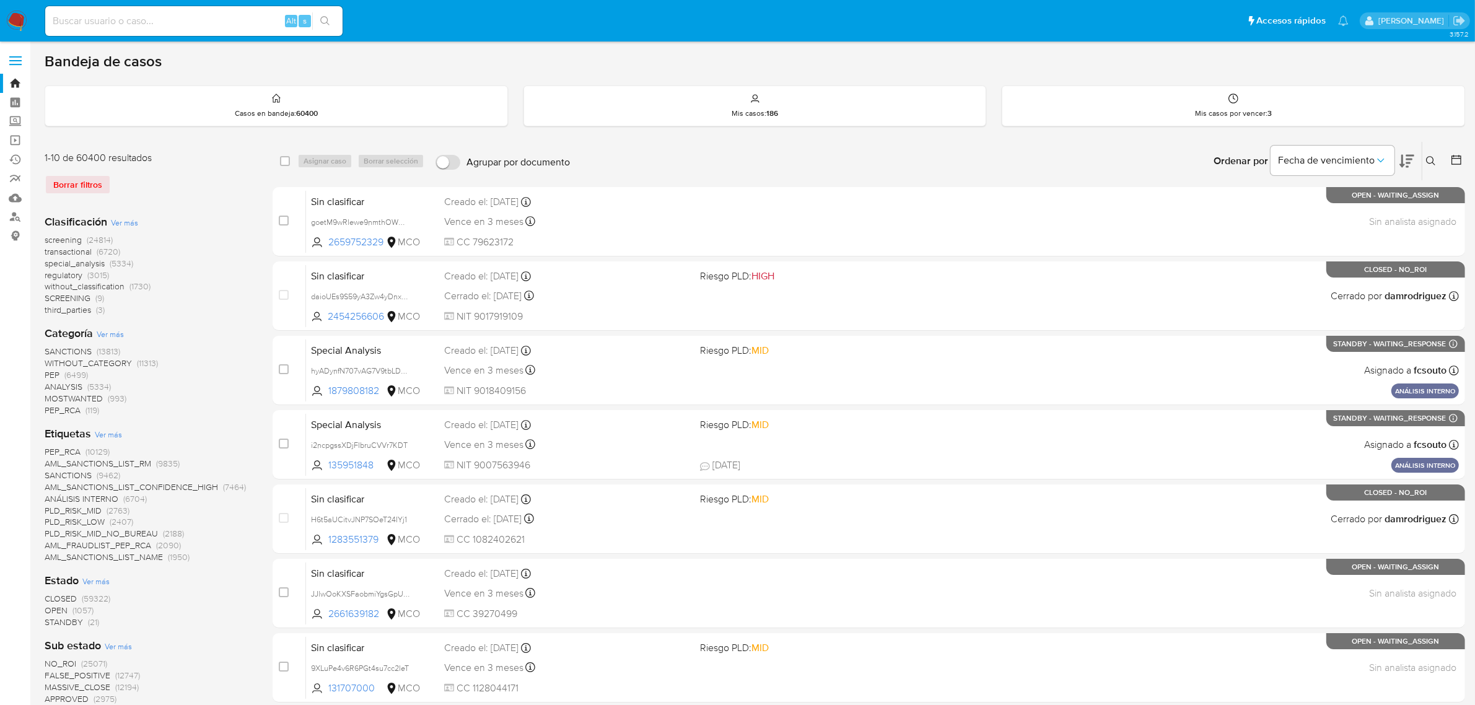
click at [1459, 161] on icon at bounding box center [1456, 160] width 12 height 12
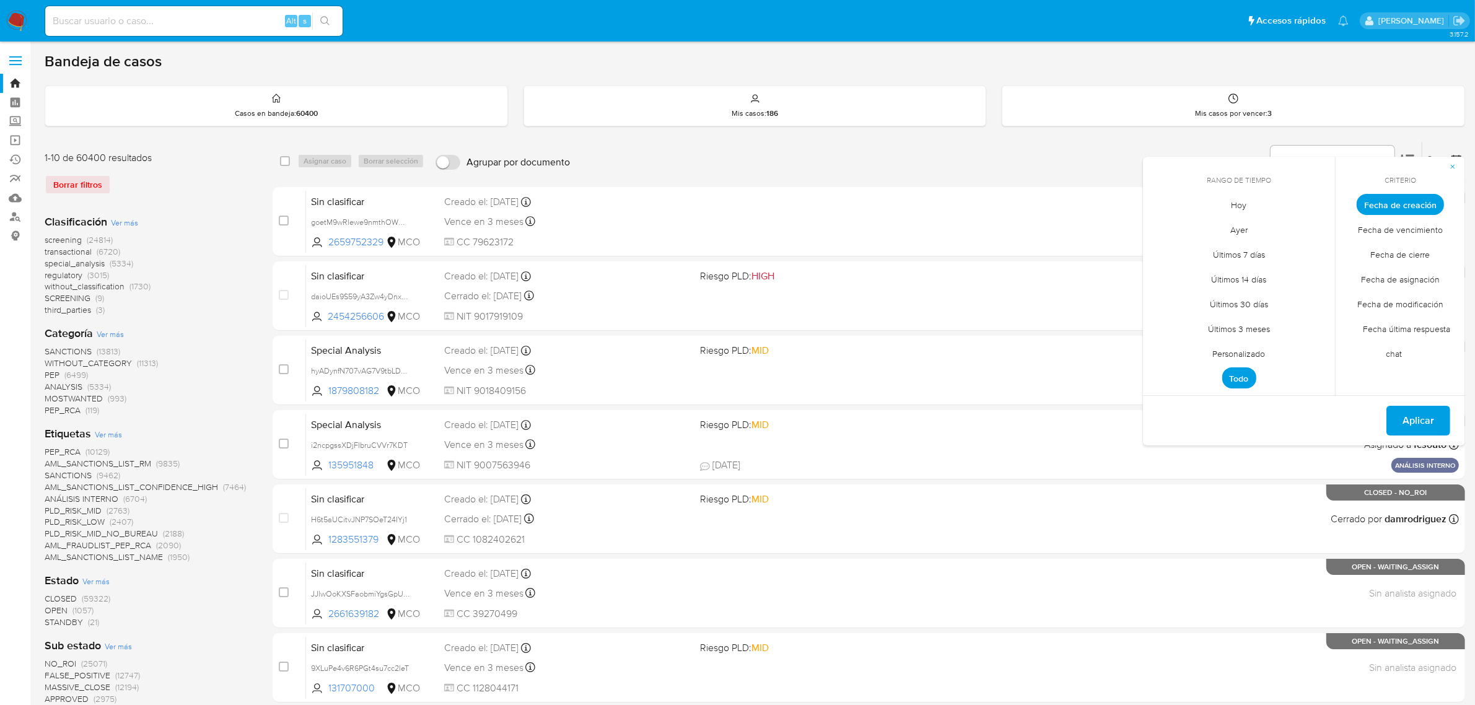
click at [1389, 253] on span "Fecha de cierre" at bounding box center [1400, 254] width 85 height 25
click at [1401, 258] on span "Fecha de cierre" at bounding box center [1400, 253] width 76 height 21
click at [1242, 352] on span "Personalizado" at bounding box center [1239, 353] width 79 height 25
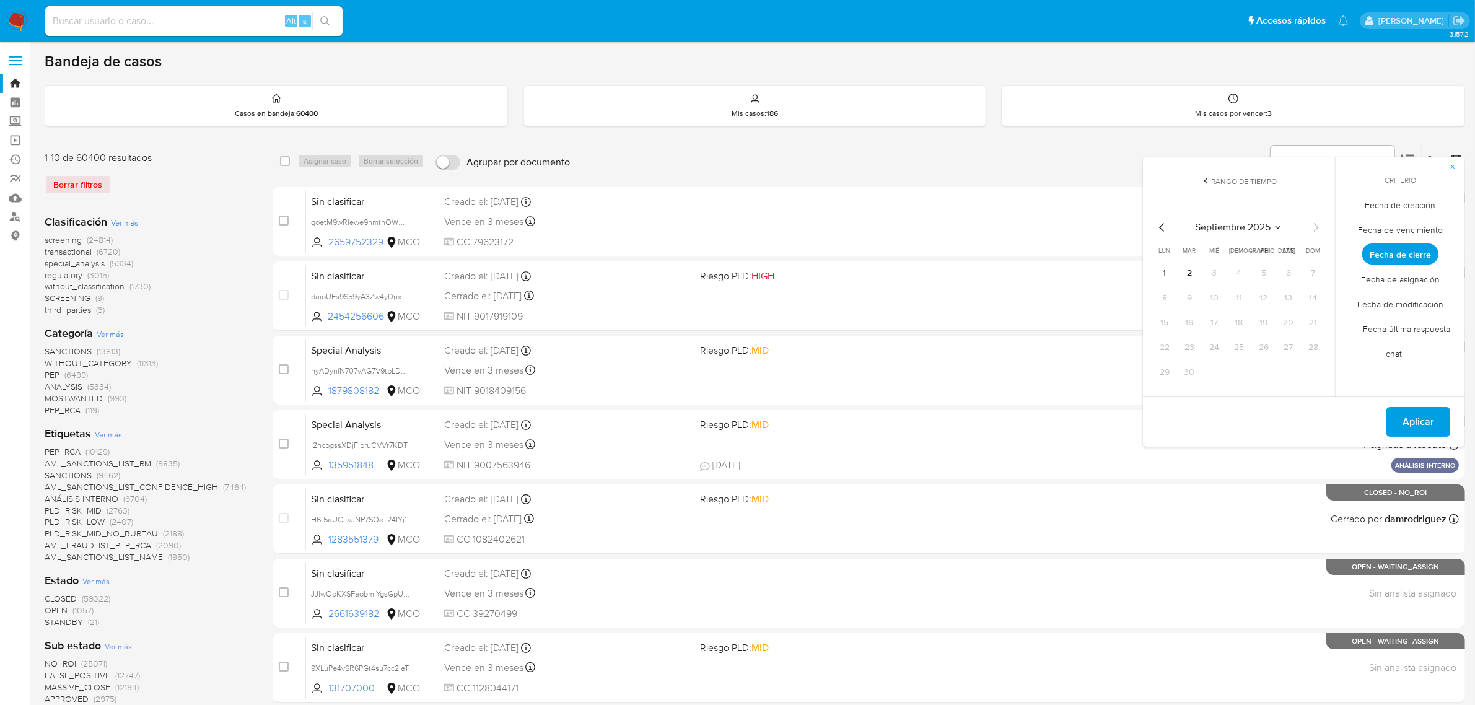
click at [1163, 228] on icon "Mes anterior" at bounding box center [1161, 227] width 15 height 15
click at [1163, 370] on button "25" at bounding box center [1164, 372] width 20 height 20
click at [1318, 222] on icon "Mes siguiente" at bounding box center [1315, 227] width 15 height 15
click at [1187, 274] on button "2" at bounding box center [1189, 273] width 20 height 20
click at [1165, 274] on button "1" at bounding box center [1164, 273] width 20 height 20
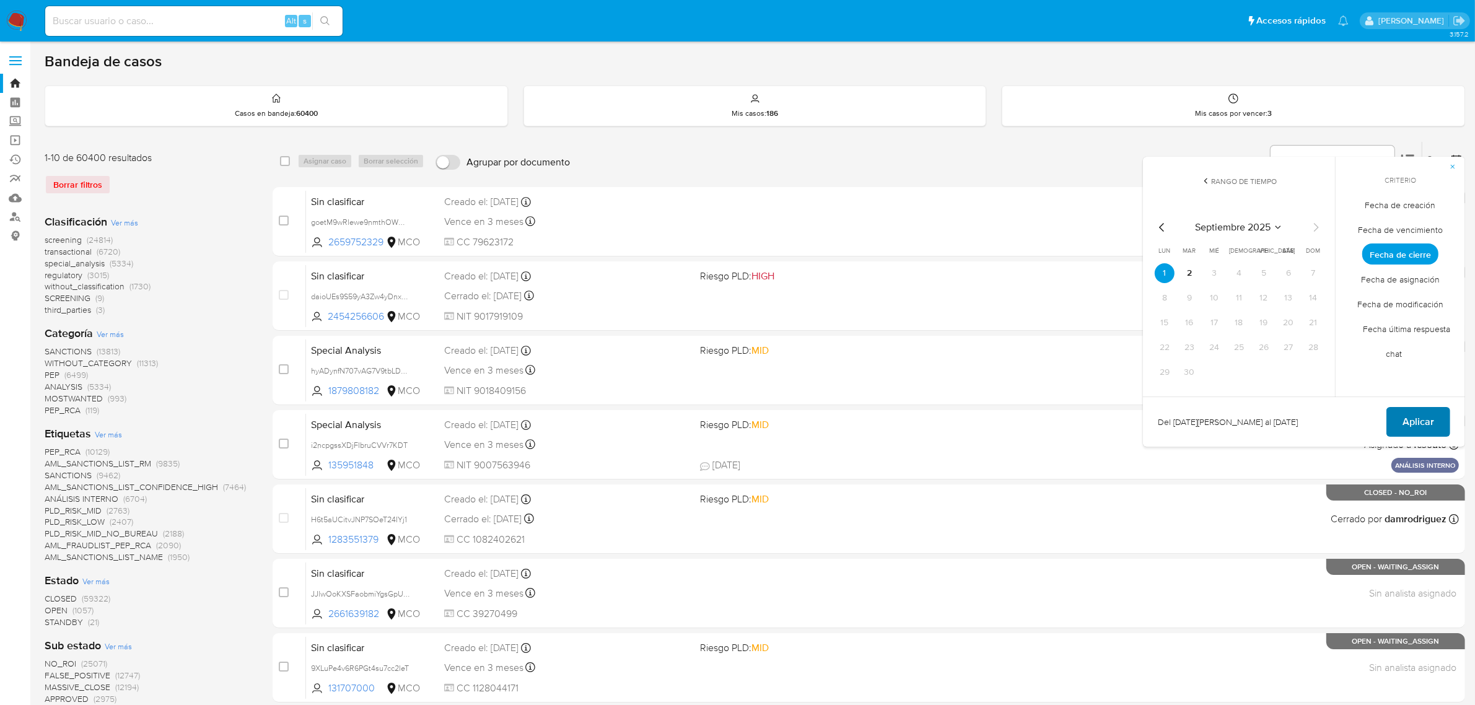
click at [1414, 418] on span "Aplicar" at bounding box center [1418, 421] width 32 height 27
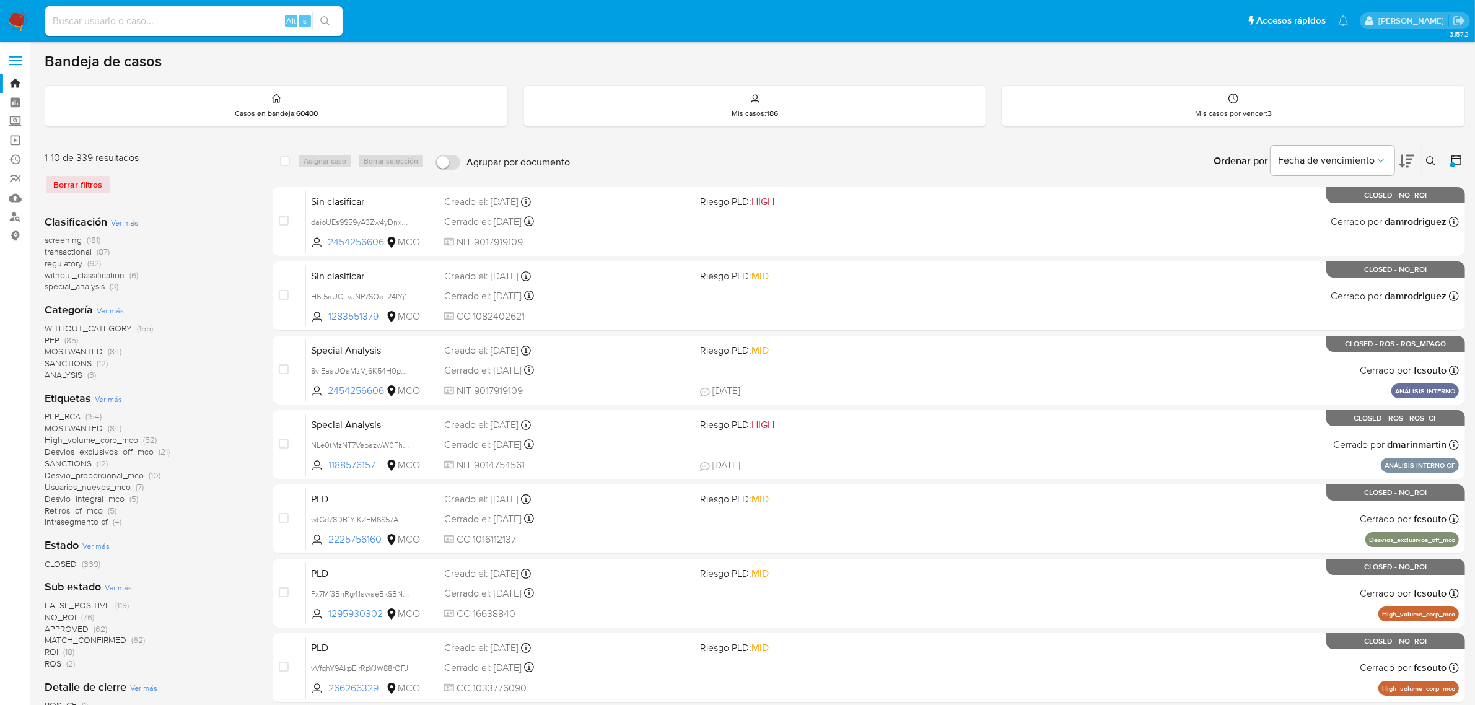
click at [1431, 155] on button at bounding box center [1432, 161] width 20 height 15
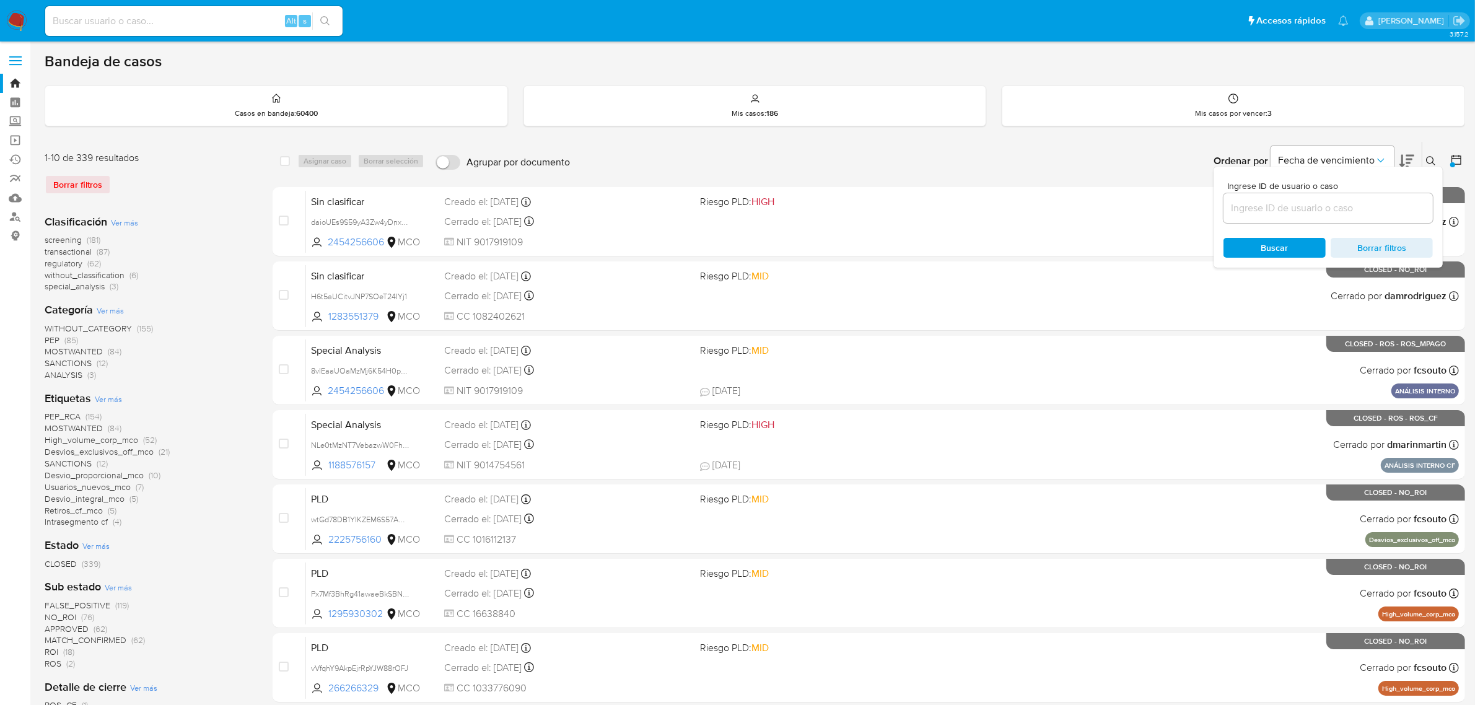
click at [1431, 155] on button at bounding box center [1432, 161] width 20 height 15
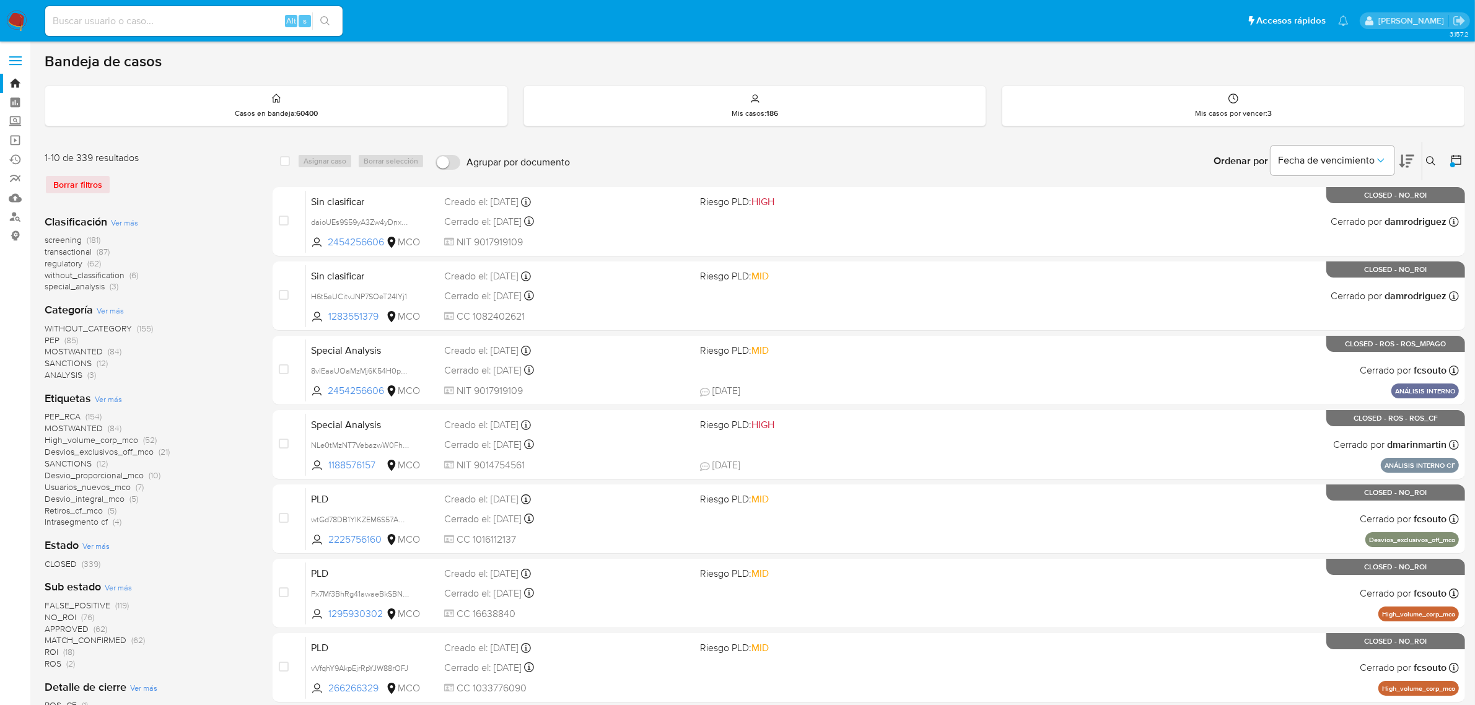
click at [1457, 154] on icon at bounding box center [1456, 160] width 12 height 12
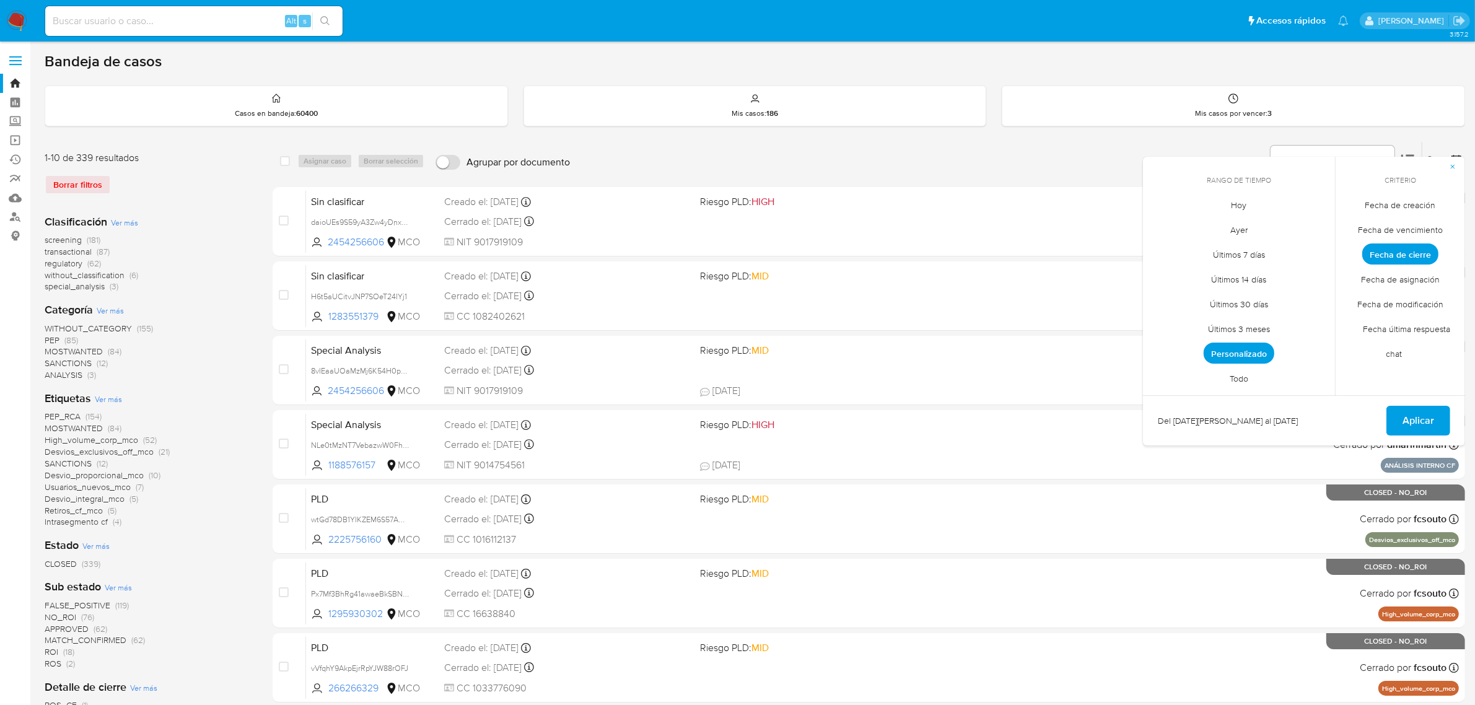
click at [1457, 154] on icon at bounding box center [1456, 160] width 12 height 12
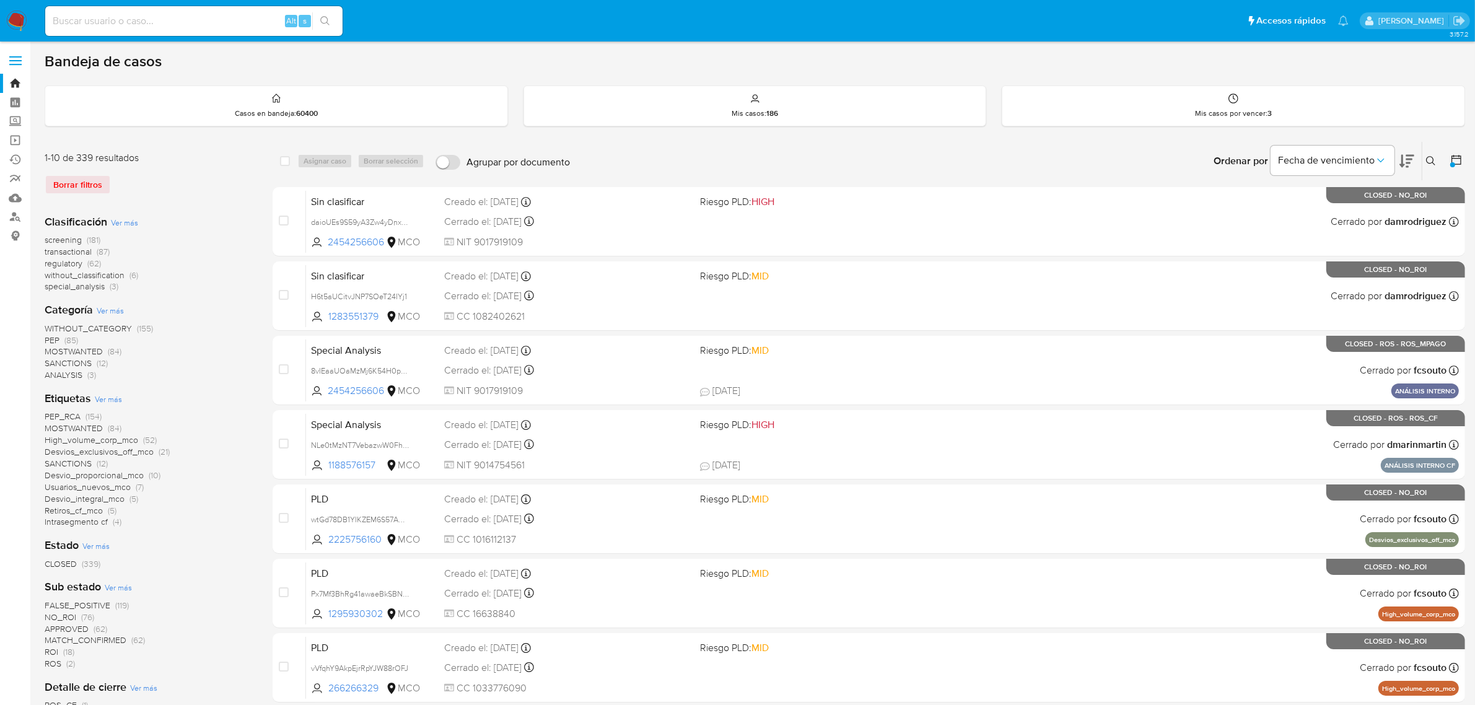
click at [90, 348] on span "MOSTWANTED" at bounding box center [74, 351] width 58 height 12
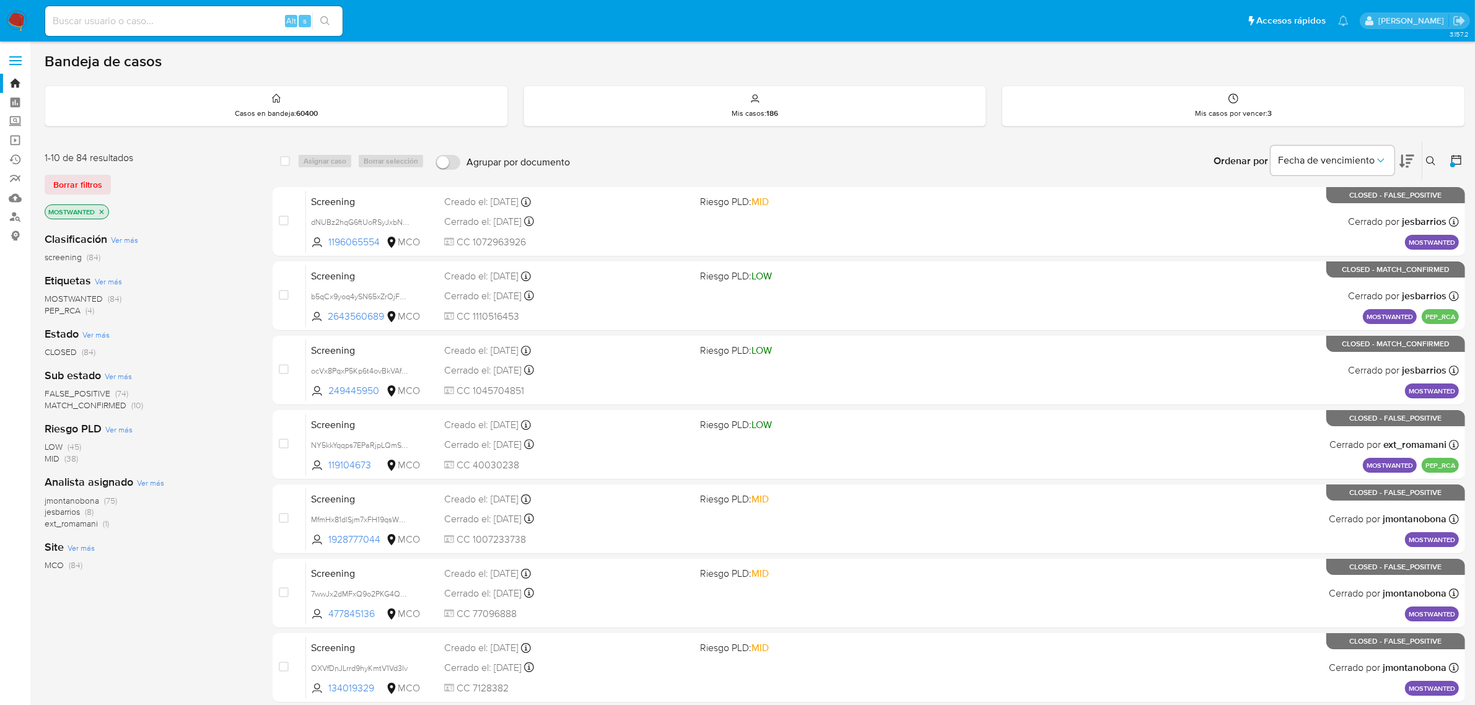
click at [1434, 154] on button at bounding box center [1432, 161] width 20 height 15
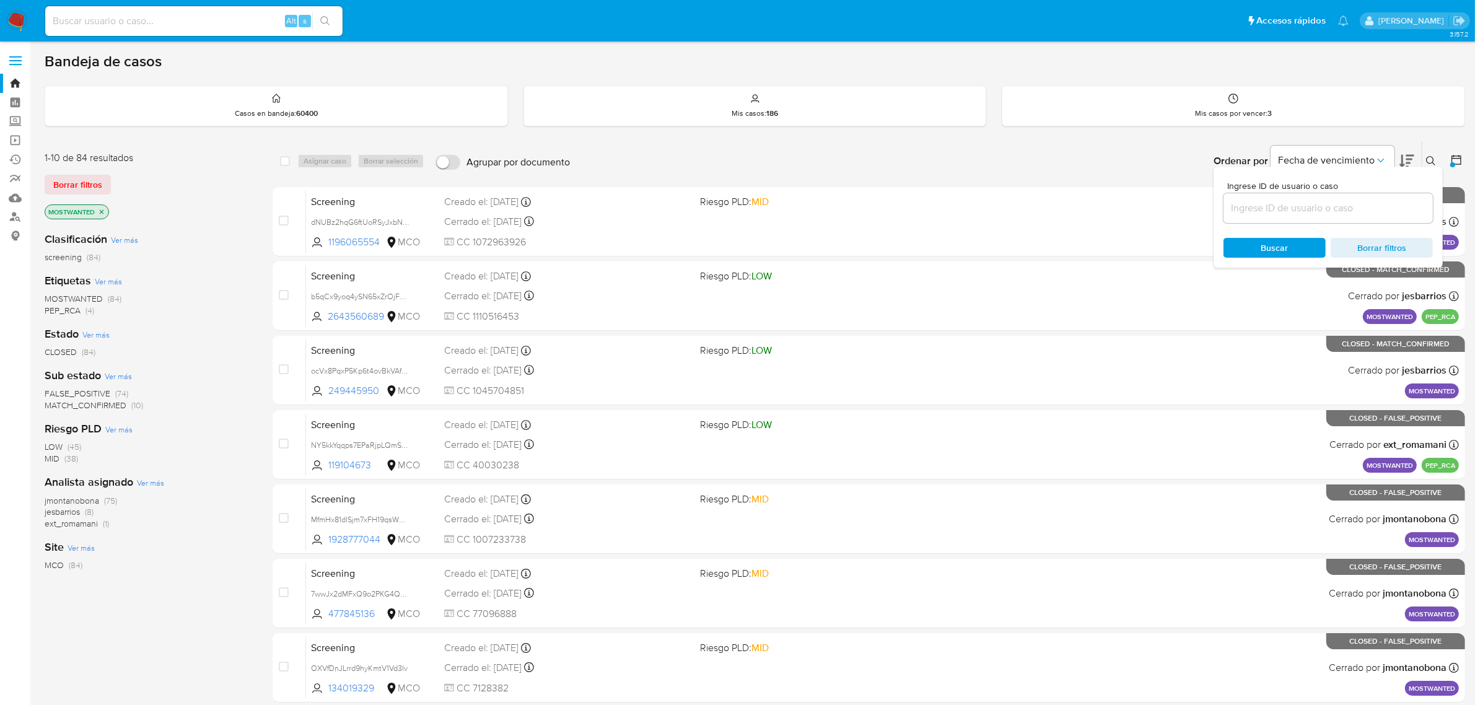
click at [1434, 154] on button at bounding box center [1432, 161] width 20 height 15
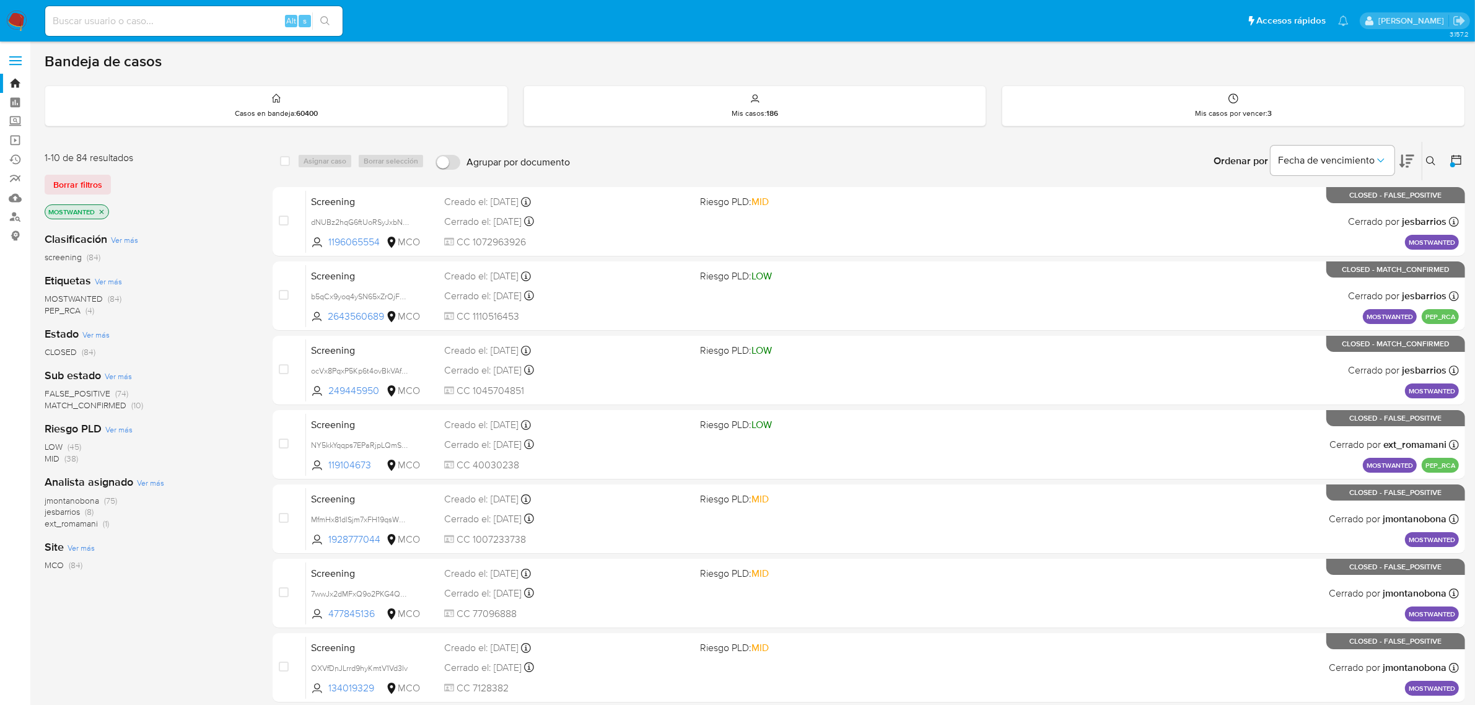
click at [1457, 158] on icon at bounding box center [1456, 160] width 10 height 10
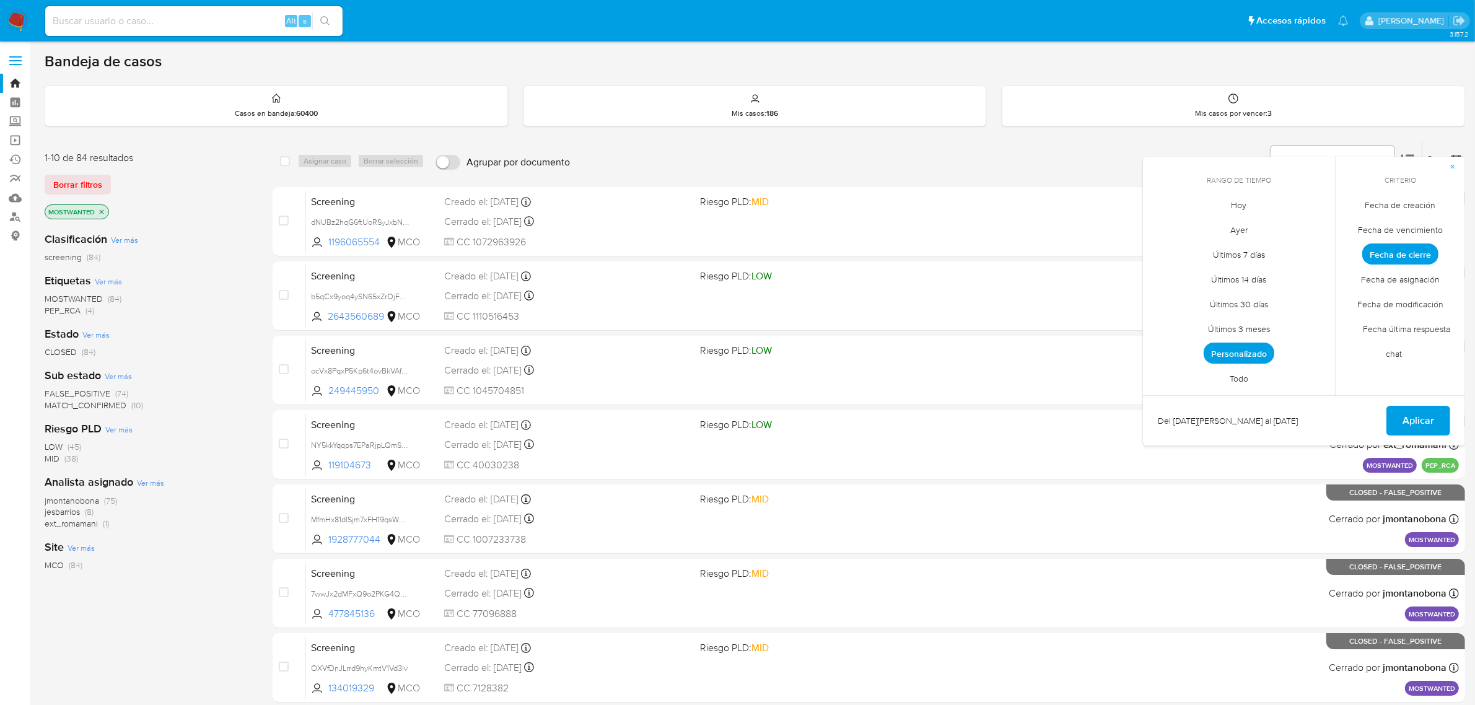
click at [1441, 130] on div "Bandeja de casos Casos en bandeja : 60400 Mis casos : 186 Mis casos por vencer …" at bounding box center [755, 511] width 1420 height 918
click at [896, 128] on div "Bandeja de casos Casos en bandeja : 60400 Mis casos : 186 Mis casos por vencer …" at bounding box center [755, 511] width 1420 height 918
click at [82, 497] on span "jmontanobona" at bounding box center [72, 500] width 54 height 12
click at [1063, 143] on div "Ordenar por Fecha de vencimiento No es posible ordenar los resultados mientras …" at bounding box center [1020, 161] width 889 height 38
click at [868, 147] on div "Ordenar por Fecha de vencimiento No es posible ordenar los resultados mientras …" at bounding box center [1020, 161] width 889 height 38
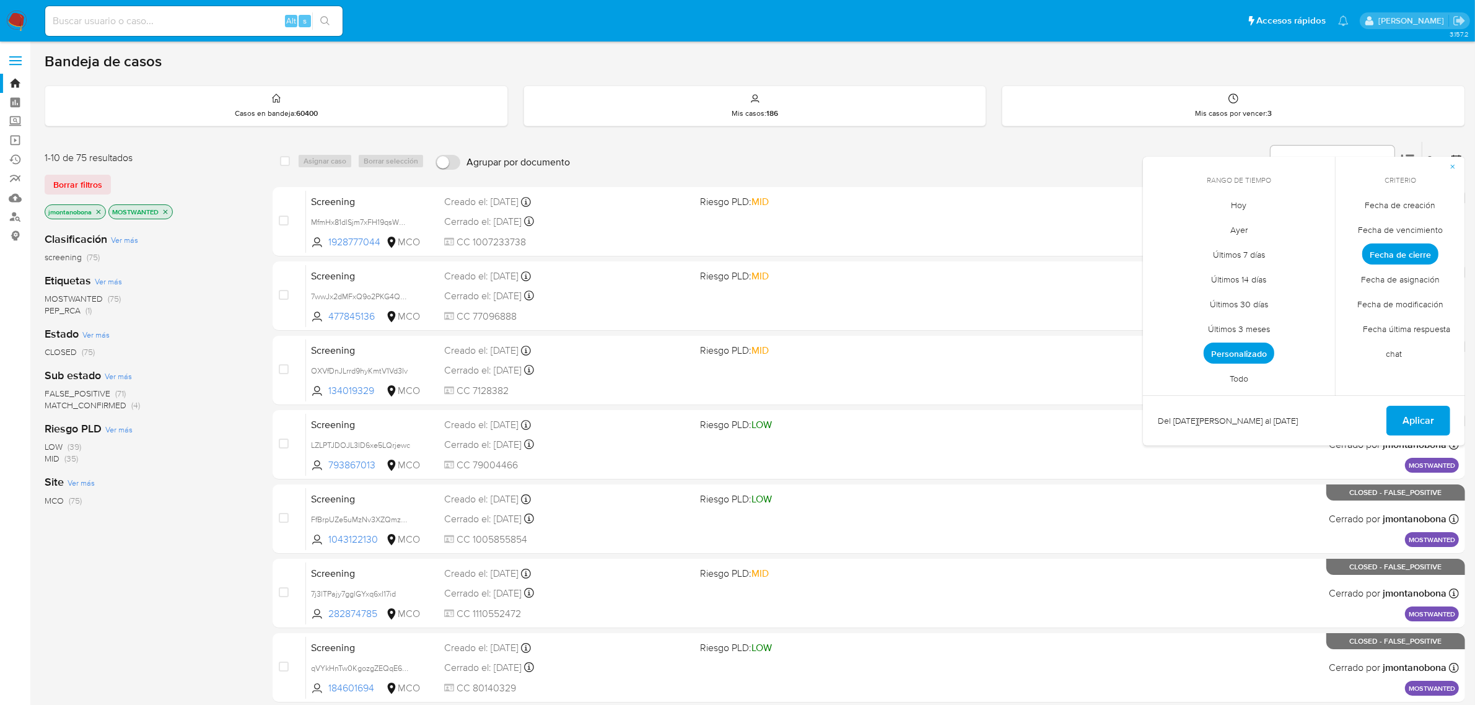
click at [1450, 167] on icon "button" at bounding box center [1452, 166] width 7 height 7
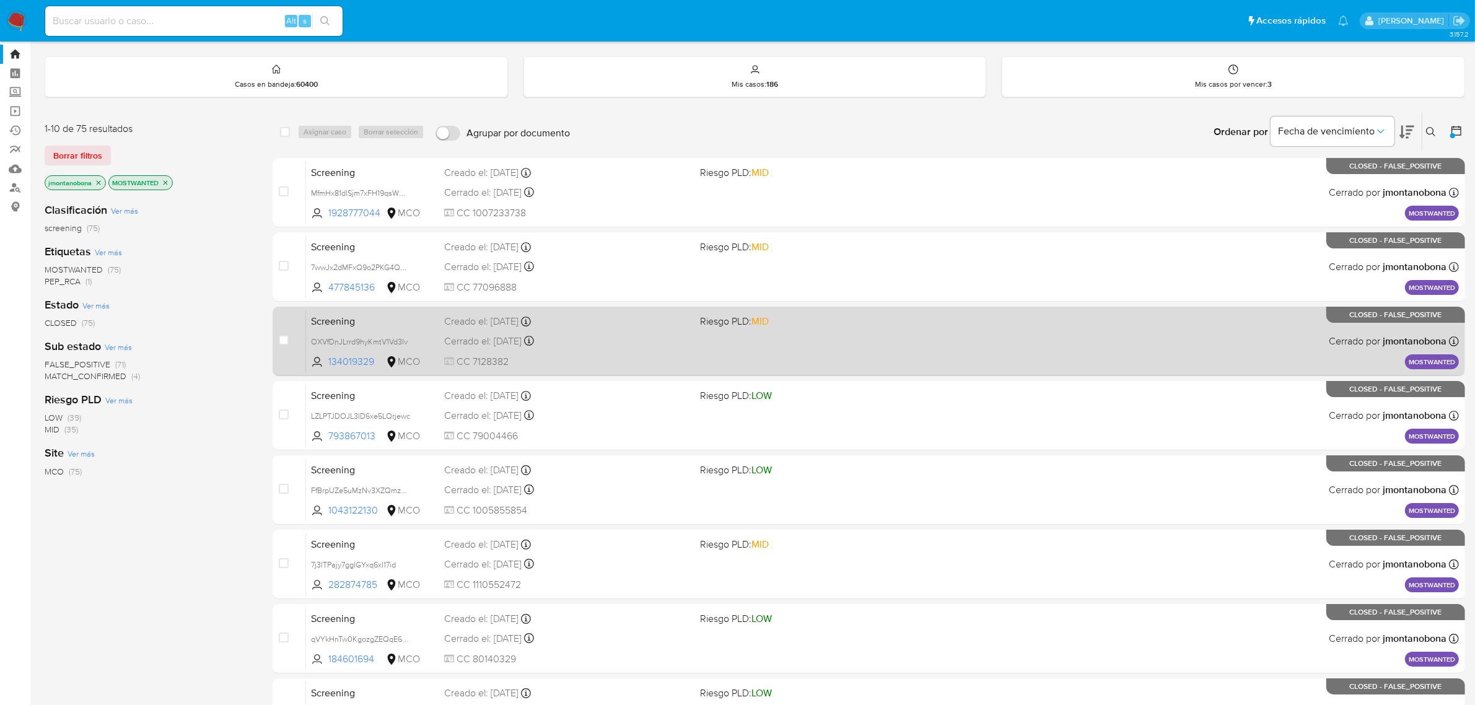
scroll to position [62, 0]
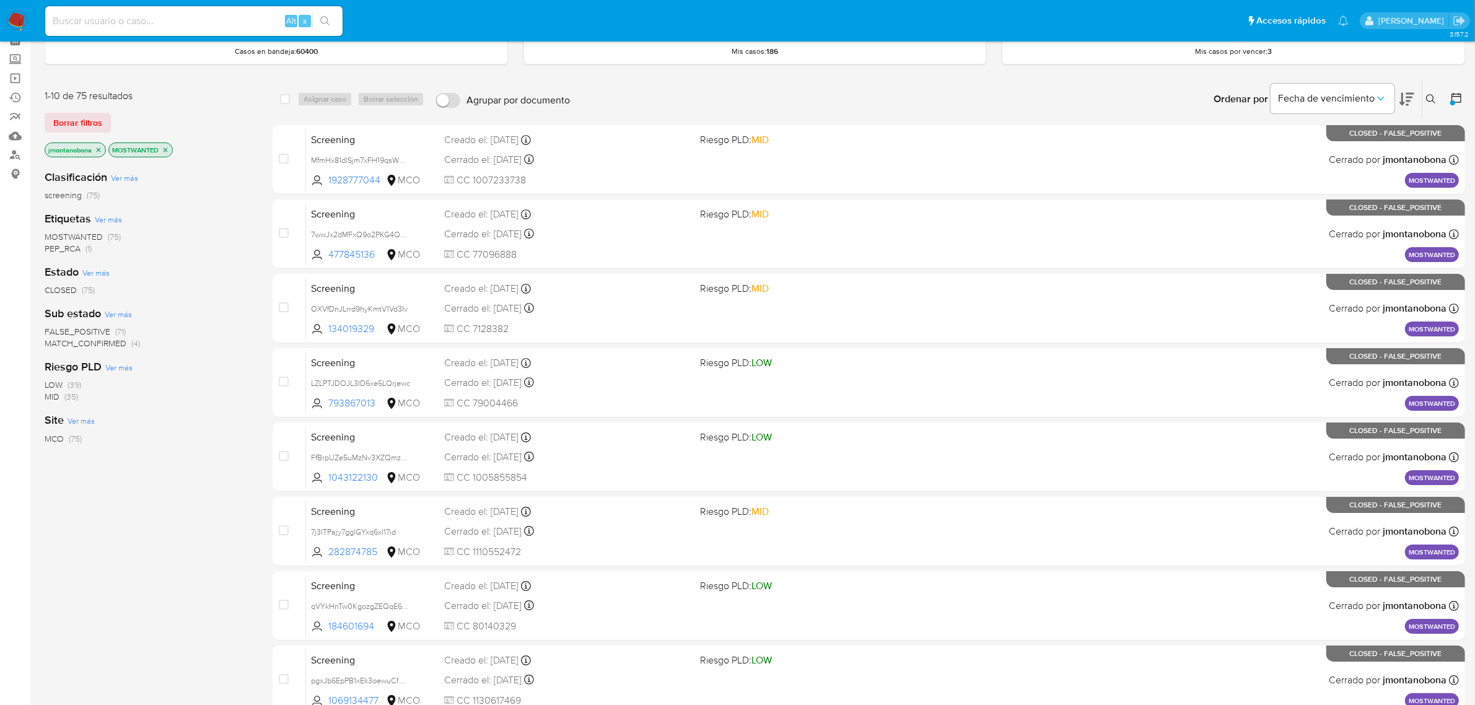
click at [166, 146] on icon "close-filter" at bounding box center [165, 149] width 7 height 7
click at [1452, 96] on icon at bounding box center [1456, 98] width 10 height 10
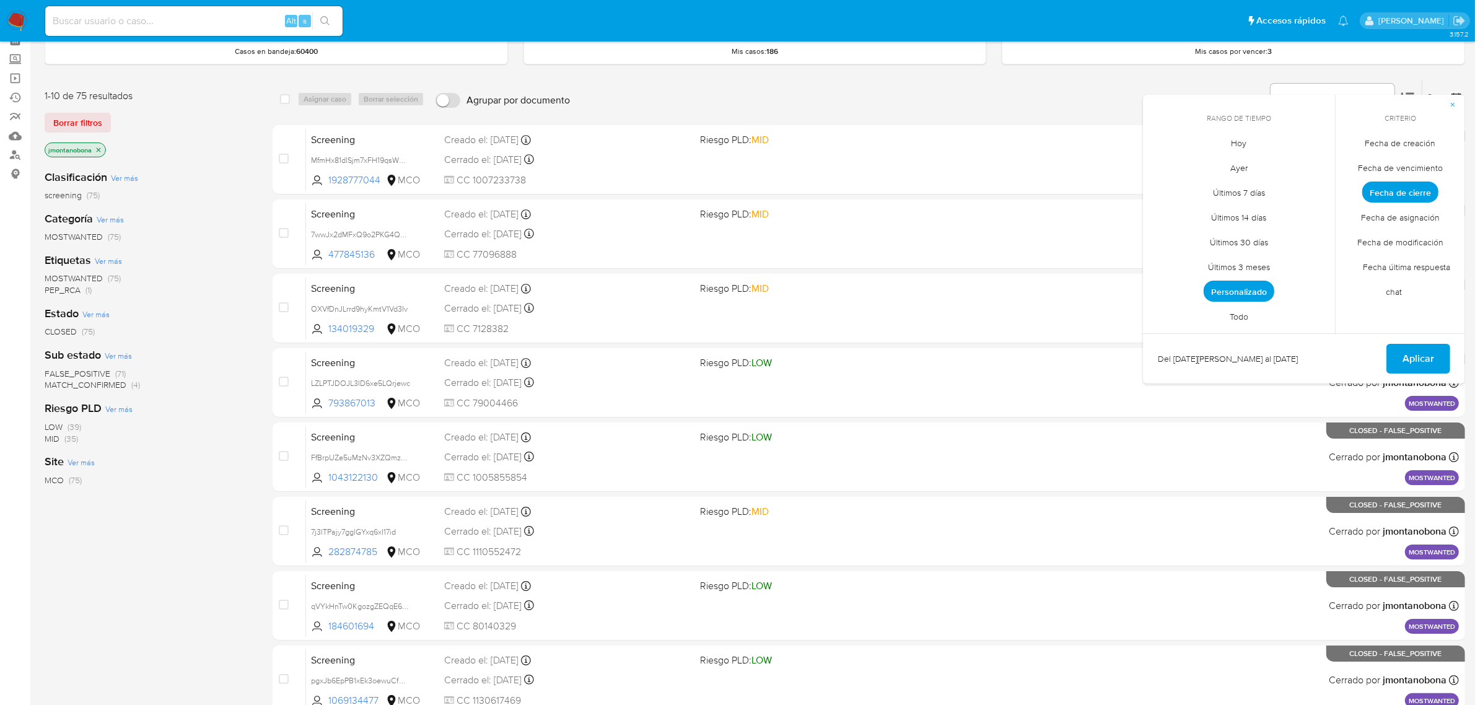
click at [1386, 193] on span "Fecha de cierre" at bounding box center [1400, 191] width 76 height 21
click at [1398, 191] on span "Fecha de cierre" at bounding box center [1400, 191] width 76 height 21
click at [1254, 292] on span "Personalizado" at bounding box center [1238, 291] width 71 height 21
click at [1267, 209] on button "1" at bounding box center [1263, 211] width 20 height 20
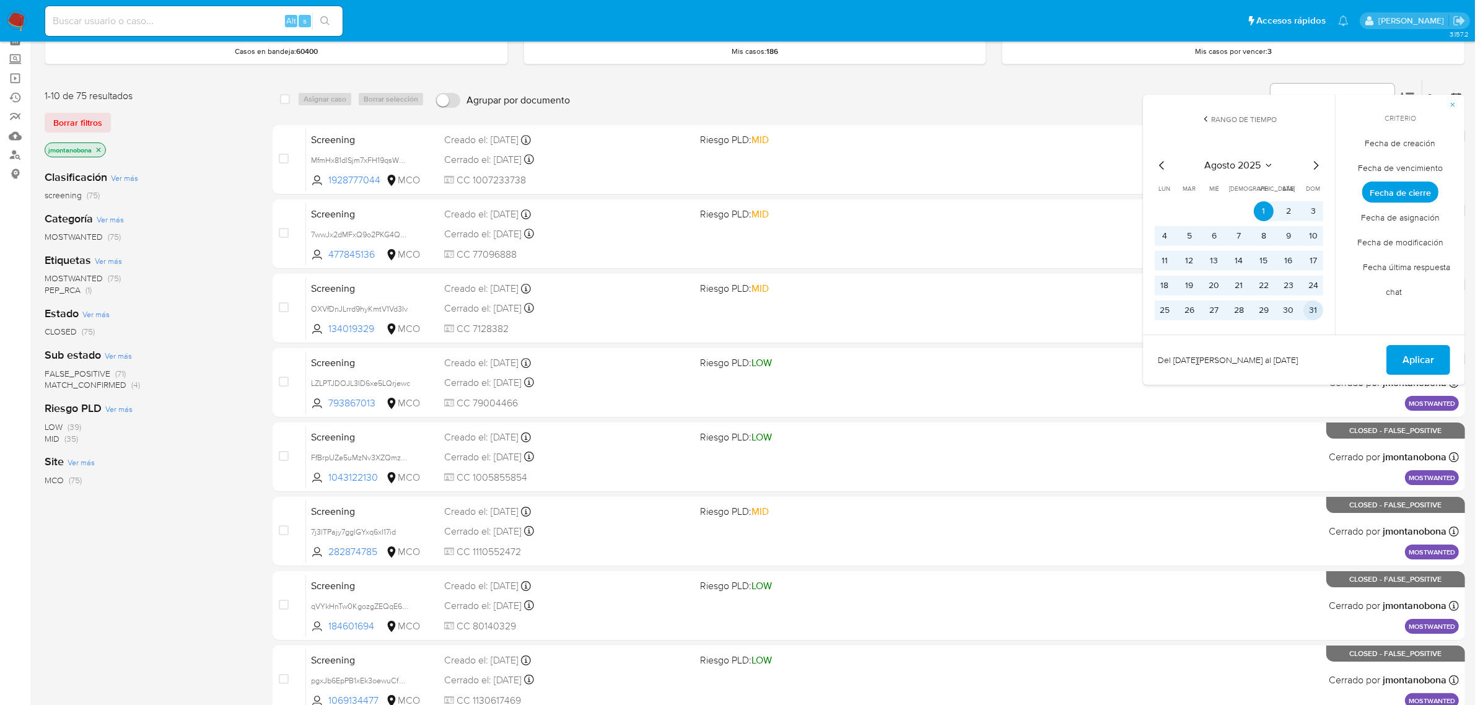
click at [1309, 305] on button "31" at bounding box center [1313, 310] width 20 height 20
click at [1417, 360] on span "Aplicar" at bounding box center [1418, 359] width 32 height 27
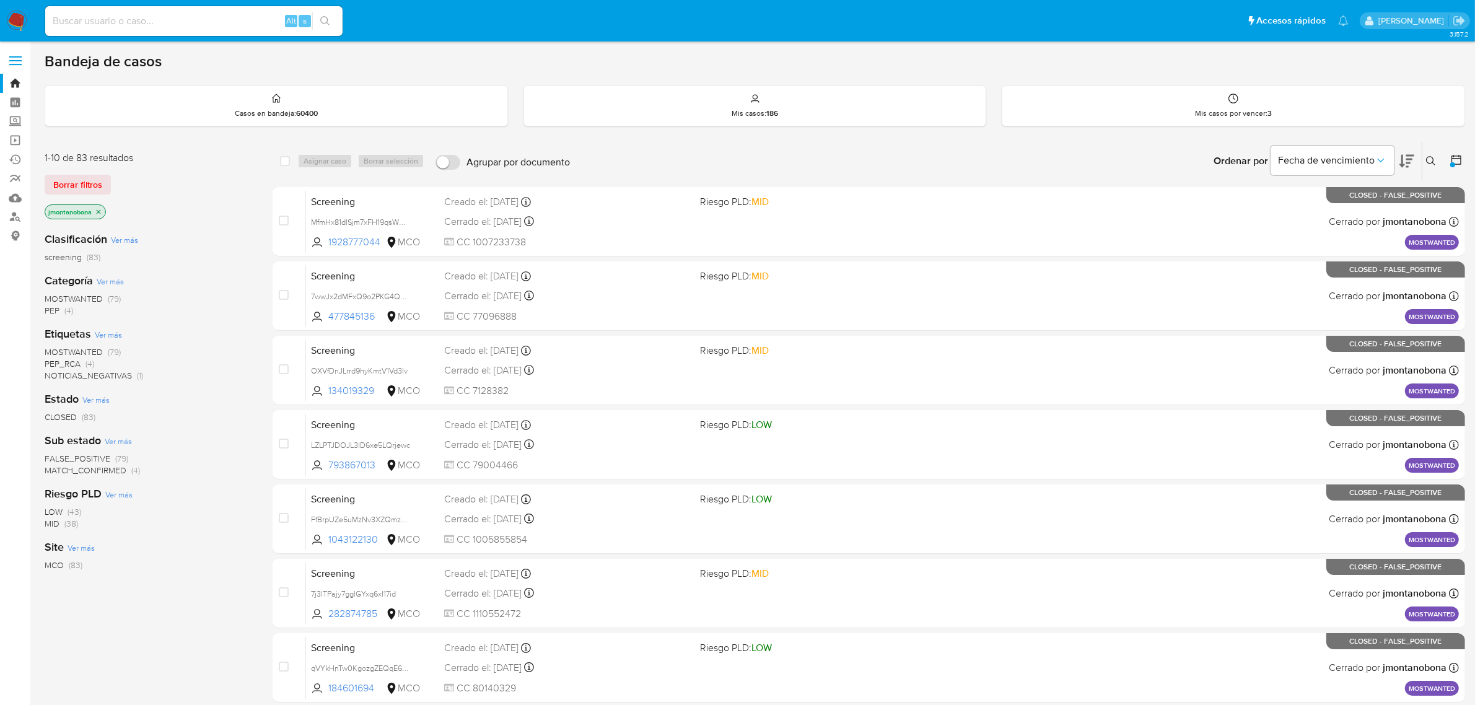
click at [13, 70] on label at bounding box center [15, 61] width 31 height 26
click at [0, 0] on input "checkbox" at bounding box center [0, 0] width 0 height 0
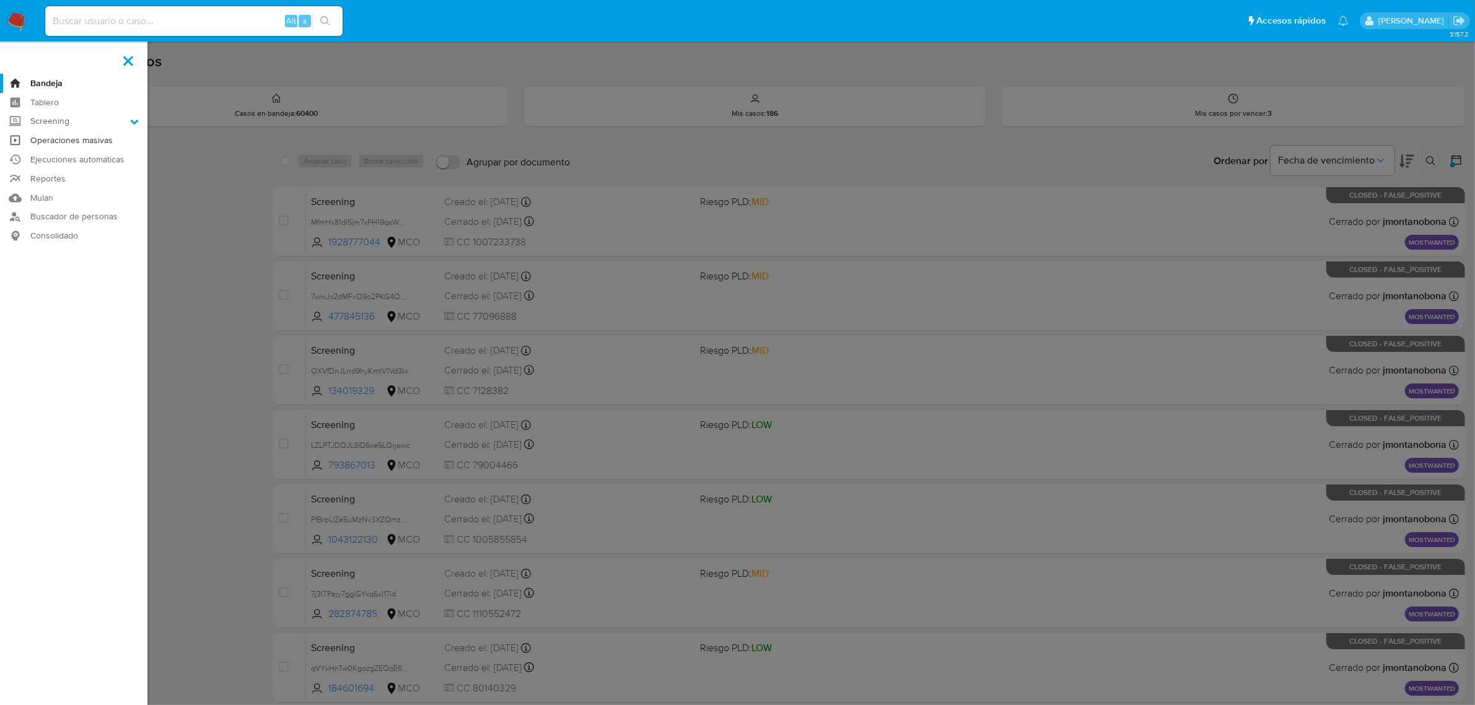
click at [102, 137] on link "Operaciones masivas" at bounding box center [73, 140] width 147 height 19
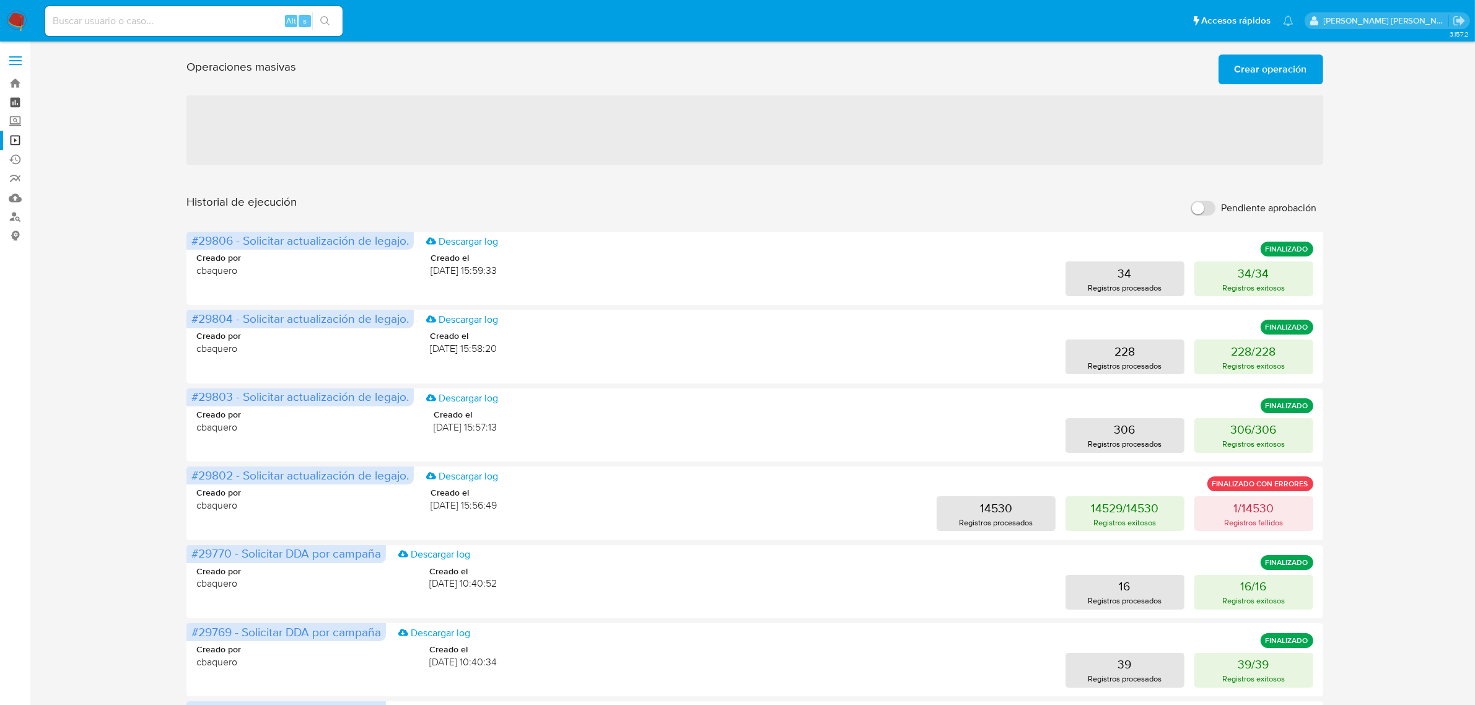
click at [17, 99] on link "Tablero" at bounding box center [73, 102] width 147 height 19
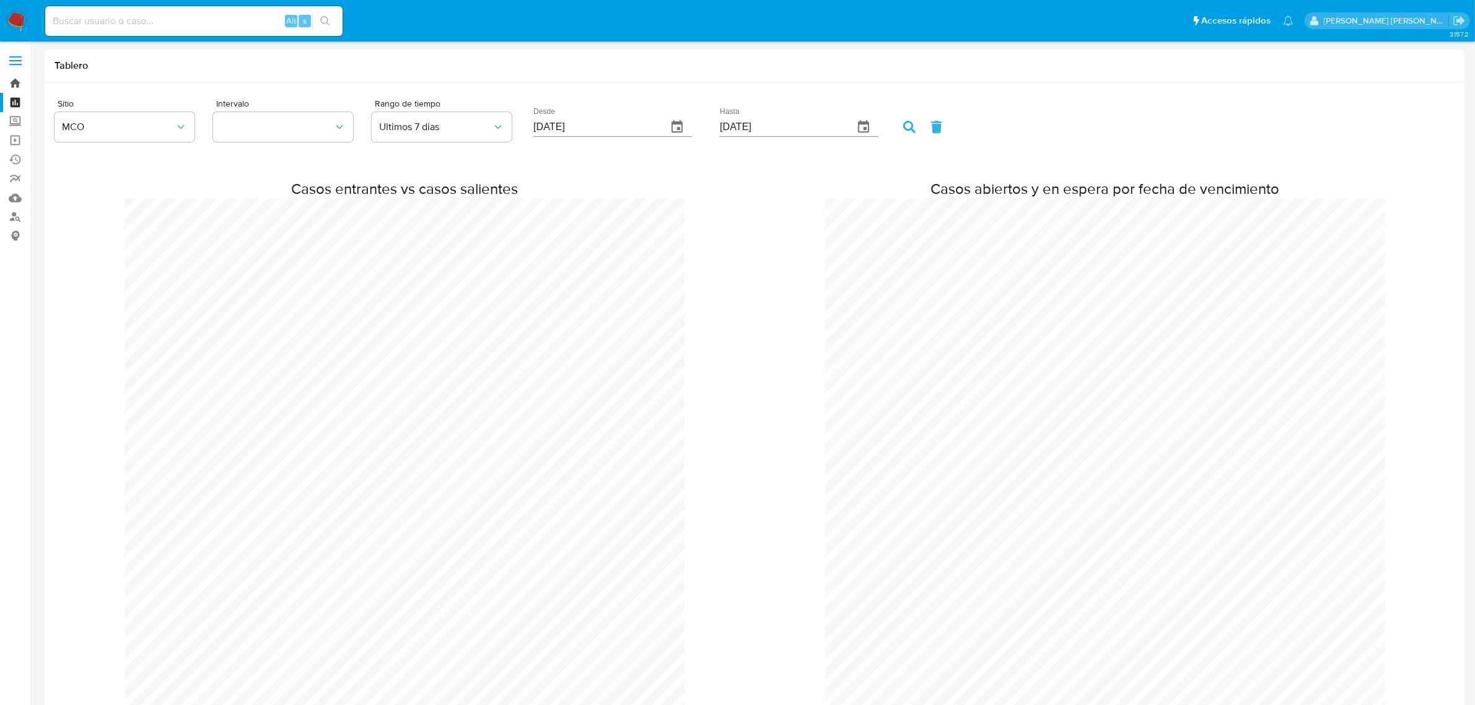
click at [15, 84] on link "Bandeja" at bounding box center [73, 83] width 147 height 19
